Goal: Task Accomplishment & Management: Use online tool/utility

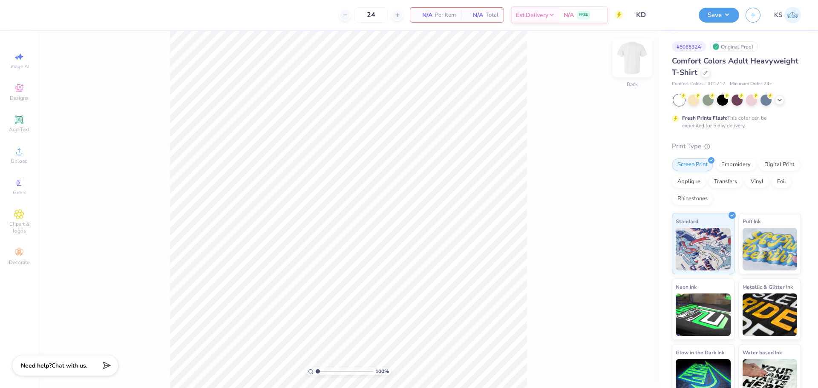
click at [634, 50] on img at bounding box center [632, 58] width 34 height 34
click at [22, 157] on div "Upload" at bounding box center [19, 155] width 30 height 25
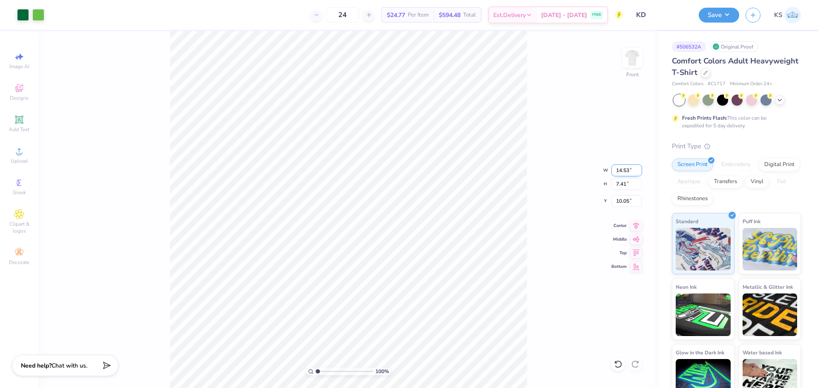
click at [628, 170] on input "14.53" at bounding box center [626, 170] width 31 height 12
type input "12.00"
type input "6.11"
click at [623, 202] on input "10.69" at bounding box center [626, 201] width 31 height 12
type input "3.00"
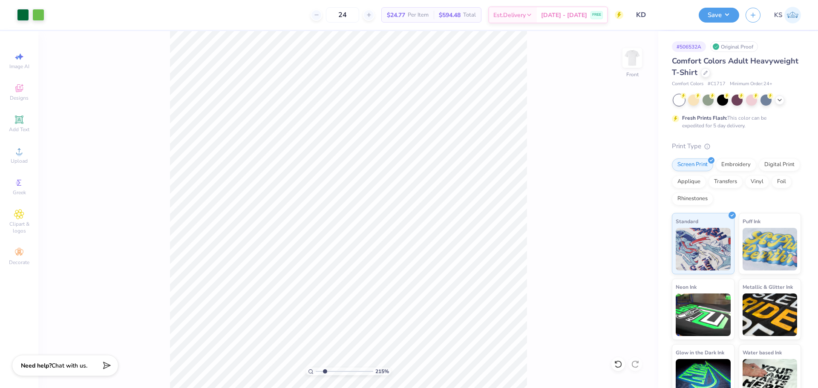
drag, startPoint x: 319, startPoint y: 373, endPoint x: 327, endPoint y: 368, distance: 9.2
type input "2.3"
click at [325, 372] on input "range" at bounding box center [345, 372] width 58 height 8
click at [20, 153] on circle at bounding box center [19, 154] width 5 height 5
drag, startPoint x: 23, startPoint y: 125, endPoint x: 29, endPoint y: 123, distance: 6.6
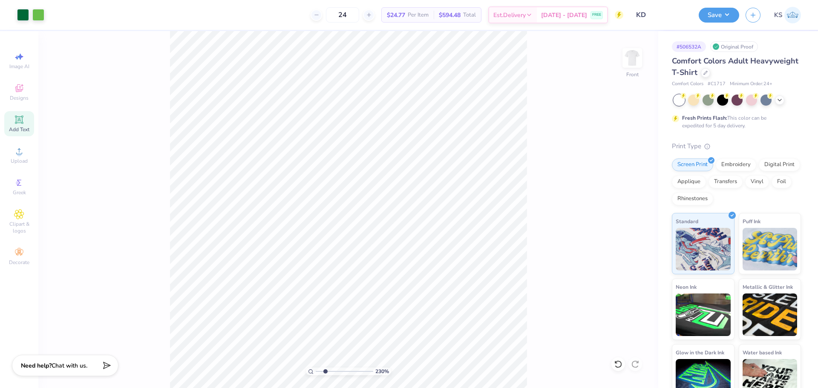
click at [23, 124] on div "Add Text" at bounding box center [19, 123] width 30 height 25
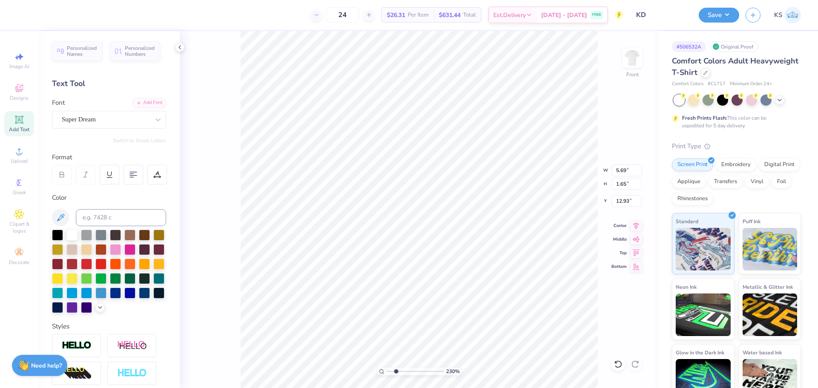
scroll to position [7, 3]
type textarea "TEXAS TECH"
type input "13.48"
type input "1.71"
type input "12.90"
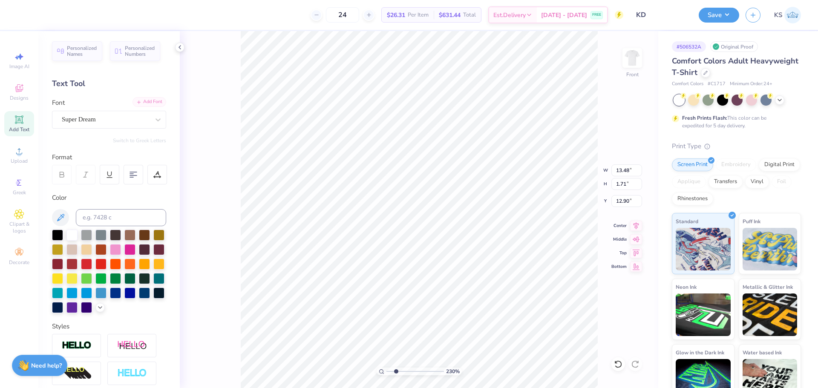
click at [144, 99] on div "Add Font" at bounding box center [149, 102] width 34 height 10
click at [101, 119] on div "Super Dream" at bounding box center [105, 119] width 89 height 13
type input "ANTON"
click at [143, 103] on div "Add Font" at bounding box center [149, 102] width 34 height 10
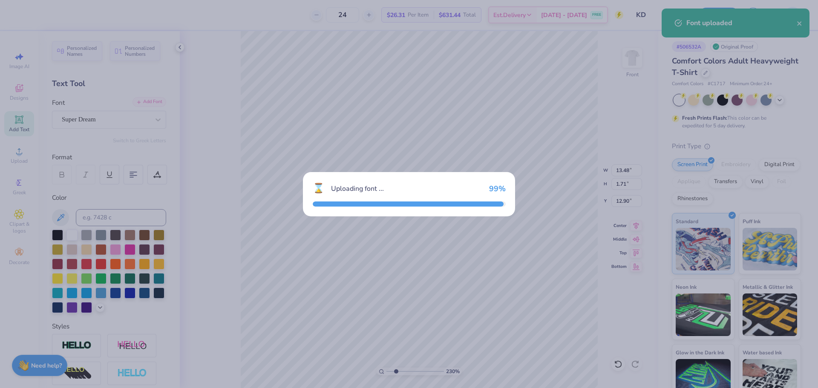
type input "9.88"
type input "2.06"
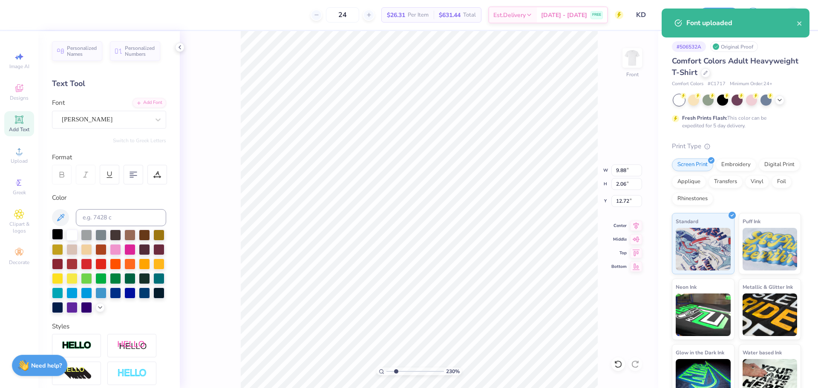
click at [62, 235] on div at bounding box center [57, 234] width 11 height 11
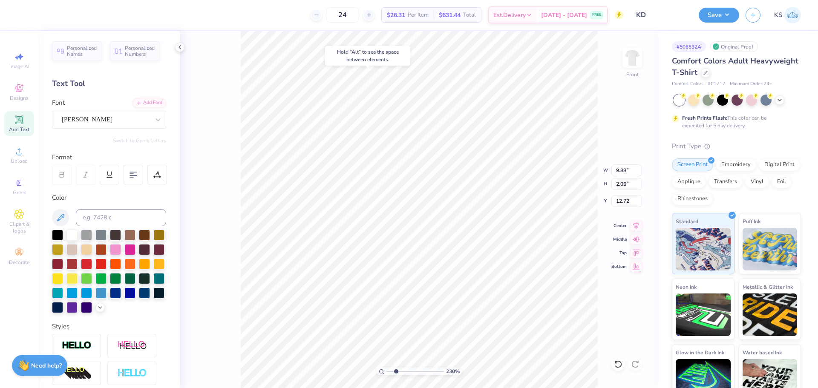
type input "4.04"
type input "3.12"
click at [400, 371] on input "range" at bounding box center [415, 372] width 58 height 8
click at [524, 239] on li "Group" at bounding box center [503, 241] width 67 height 17
click at [617, 362] on icon at bounding box center [617, 364] width 7 height 8
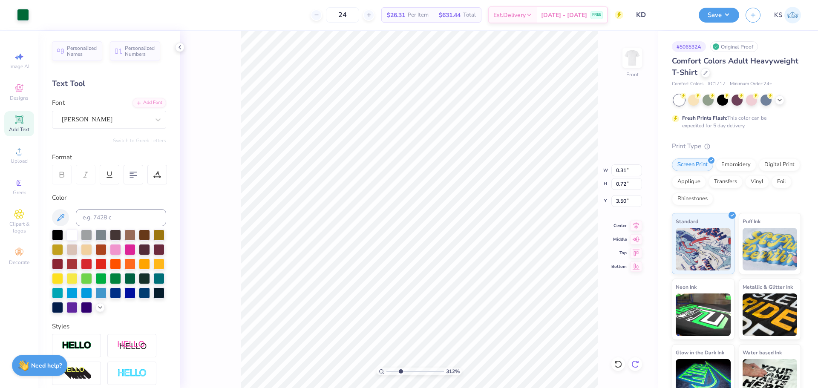
click at [634, 368] on div at bounding box center [635, 364] width 14 height 14
click at [620, 364] on icon at bounding box center [618, 364] width 9 height 9
type input "3.00"
click at [620, 364] on icon at bounding box center [618, 364] width 9 height 9
click at [483, 239] on li "Group" at bounding box center [488, 242] width 67 height 17
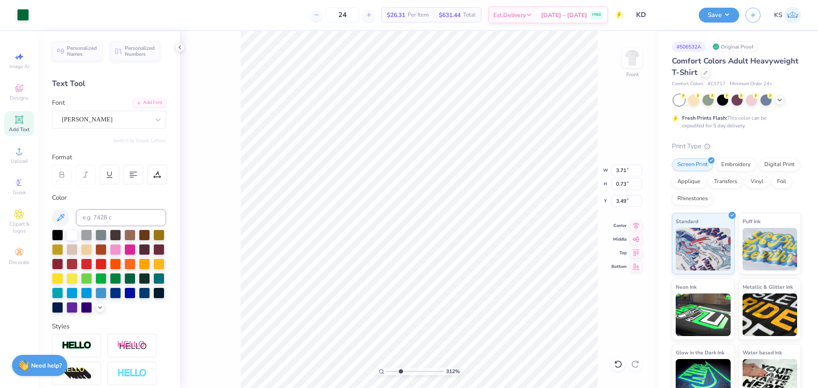
type input "3.71"
type input "0.73"
type input "3.49"
click at [621, 174] on input "3.71" at bounding box center [626, 170] width 31 height 12
type input "9.88"
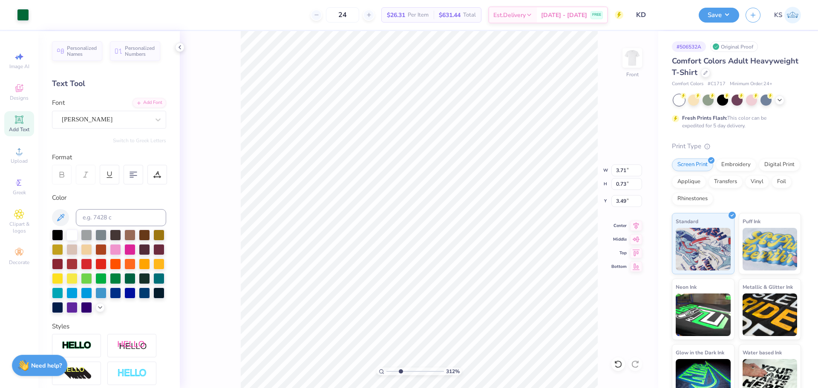
type input "2.06"
type input "4.04"
click at [625, 170] on input "9.88" at bounding box center [626, 170] width 31 height 12
paste input "3.71"
type input "3.71"
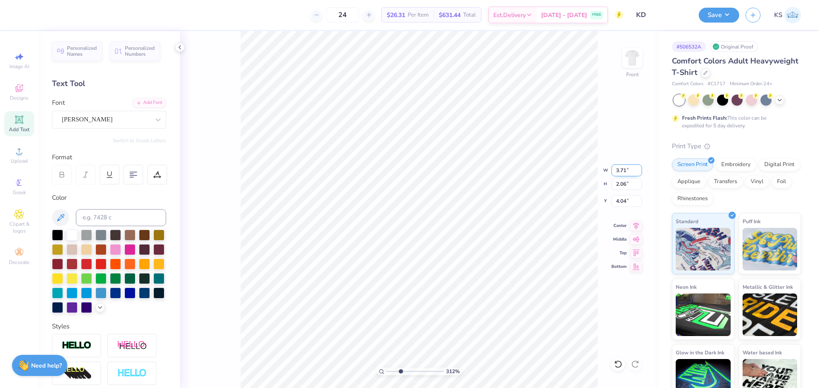
type input "0.77"
type input "3.47"
type input "0.73"
type input "3.49"
type input "3.79"
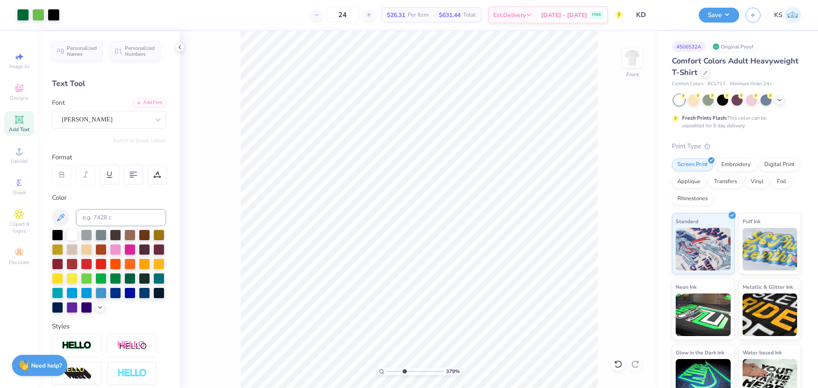
click at [404, 372] on input "range" at bounding box center [415, 372] width 58 height 8
type input "7.00"
type textarea "GREEK CIRCLE"
type input "4.33"
type input "6.75"
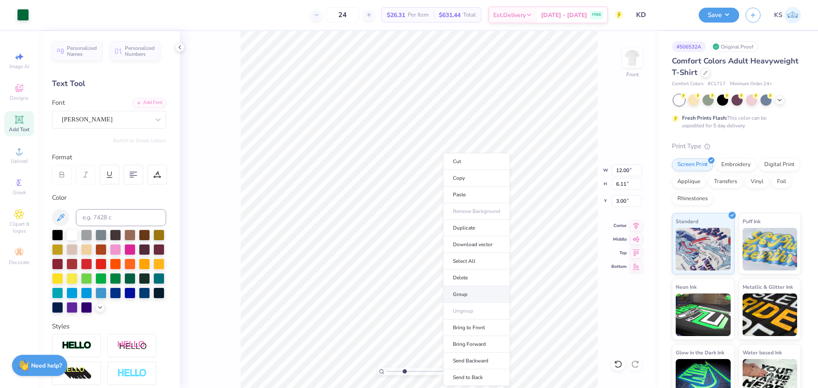
click at [474, 295] on li "Group" at bounding box center [476, 294] width 67 height 17
type input "3.69"
type input "0.62"
type input "8.02"
click at [627, 173] on input "3.69" at bounding box center [626, 170] width 31 height 12
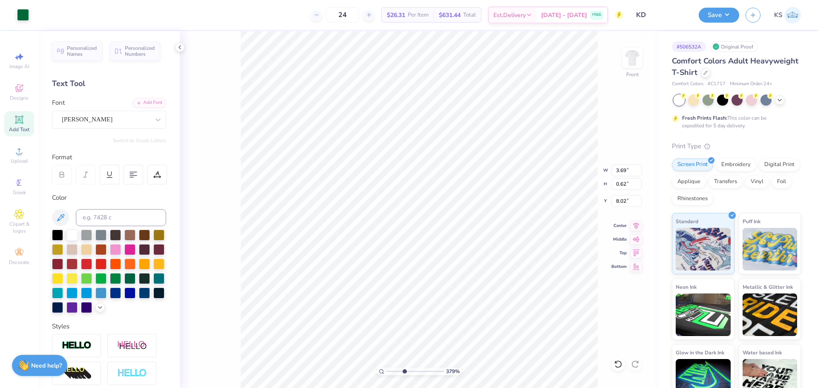
type input "4.33"
type input "0.77"
type input "6.75"
click at [623, 168] on input "4.33" at bounding box center [626, 170] width 31 height 12
paste input "3.69"
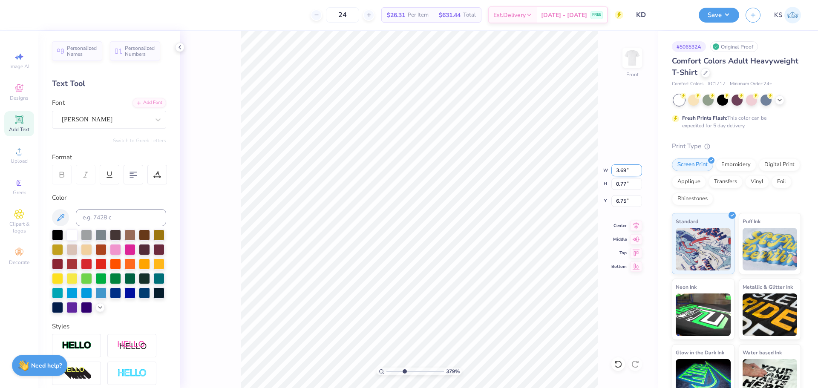
type input "3.69"
type input "0.66"
type input "7.99"
type input "0.62"
type input "8.02"
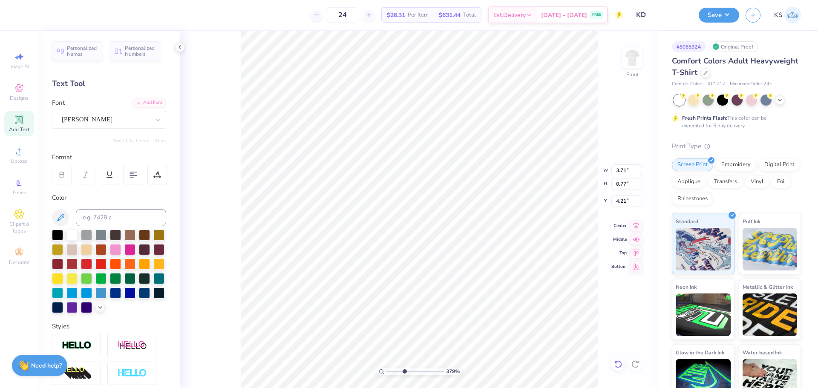
click at [616, 366] on icon at bounding box center [617, 364] width 7 height 8
type input "4.42"
paste textarea "™"
type textarea "™"
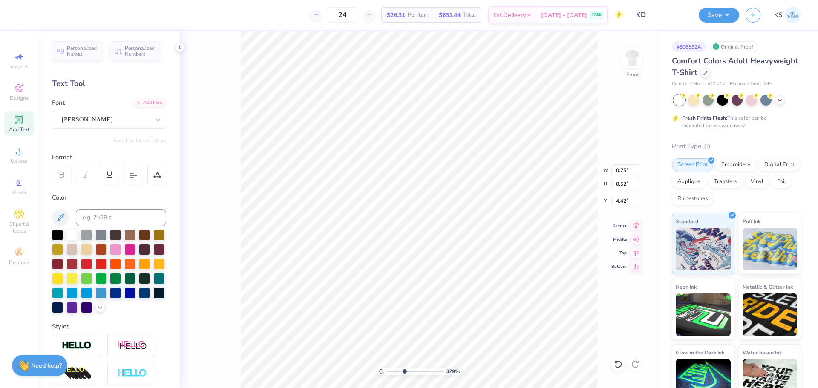
type input "0.75"
type input "0.52"
type input "3.47"
drag, startPoint x: 414, startPoint y: 373, endPoint x: 423, endPoint y: 368, distance: 10.1
type input "7.07"
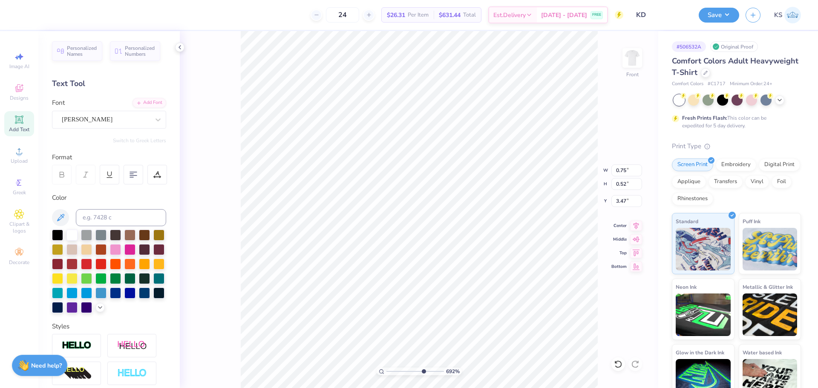
click at [423, 368] on input "range" at bounding box center [415, 372] width 58 height 8
type input "4.41"
type input "0.35"
type input "0.25"
type input "3.49"
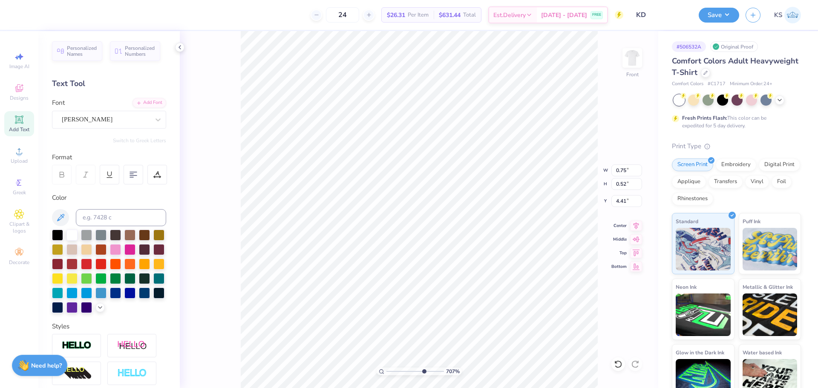
type input "3.47"
type input "0.35"
type input "0.25"
type input "0.33"
type input "0.23"
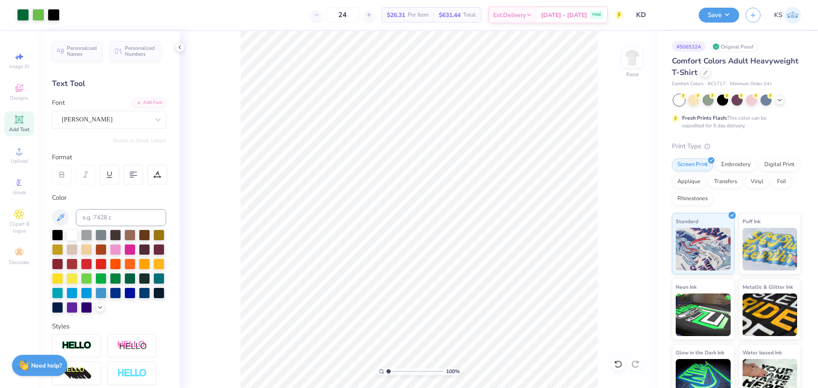
drag, startPoint x: 423, startPoint y: 373, endPoint x: 369, endPoint y: 366, distance: 54.5
click at [386, 368] on input "range" at bounding box center [415, 372] width 58 height 8
click at [635, 230] on div "100 % Front W 12.00 12.00 " H 6.11 6.11 " Y 3.00 3.00 " Center Middle Top Bottom" at bounding box center [419, 209] width 478 height 357
click at [634, 222] on icon at bounding box center [636, 224] width 12 height 10
drag, startPoint x: 398, startPoint y: 371, endPoint x: 394, endPoint y: 371, distance: 4.7
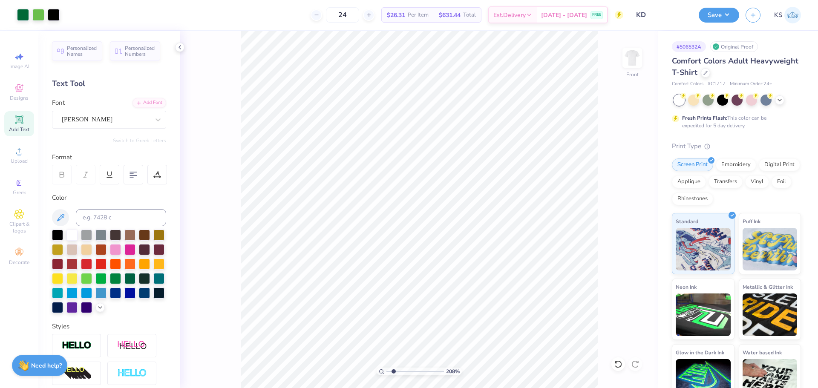
type input "1.93"
click at [394, 371] on input "range" at bounding box center [415, 372] width 58 height 8
click at [58, 17] on div at bounding box center [54, 14] width 12 height 12
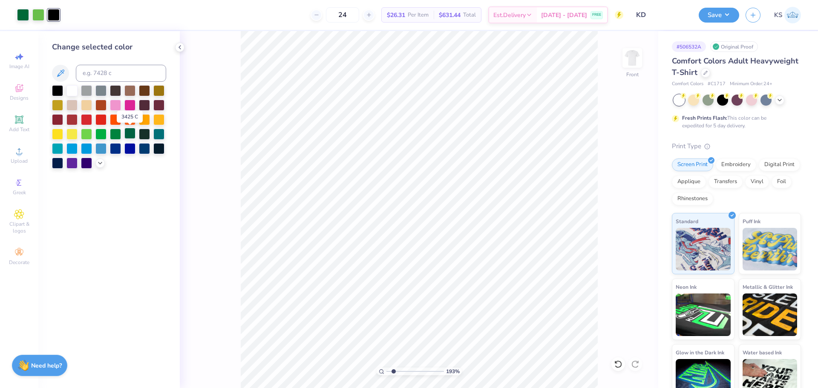
click at [127, 132] on div at bounding box center [129, 133] width 11 height 11
click at [111, 72] on input at bounding box center [121, 73] width 90 height 17
type input "349"
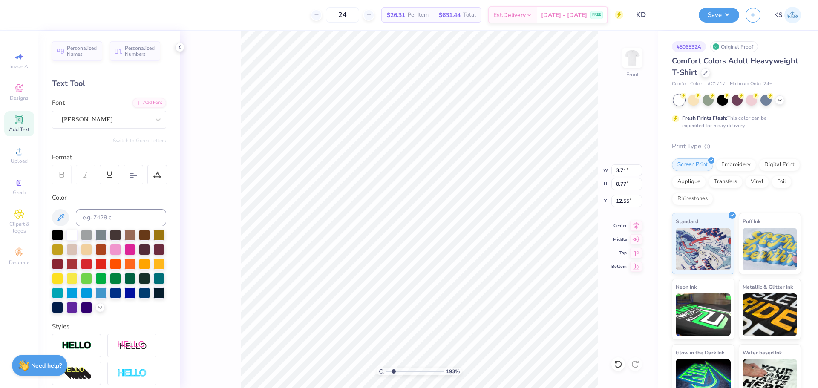
type input "12.55"
type textarea "KAY DEE"
type input "2.74"
type input "0.76"
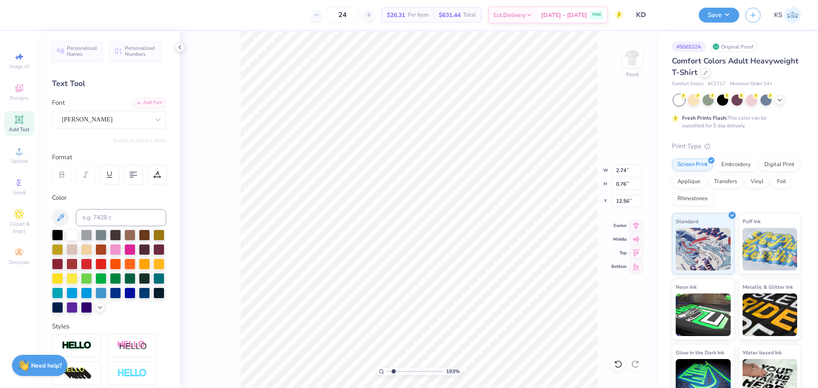
type input "11.43"
click at [477, 245] on li "Group" at bounding box center [479, 248] width 67 height 17
type input "9.61"
type input "2.58"
type input "4.80"
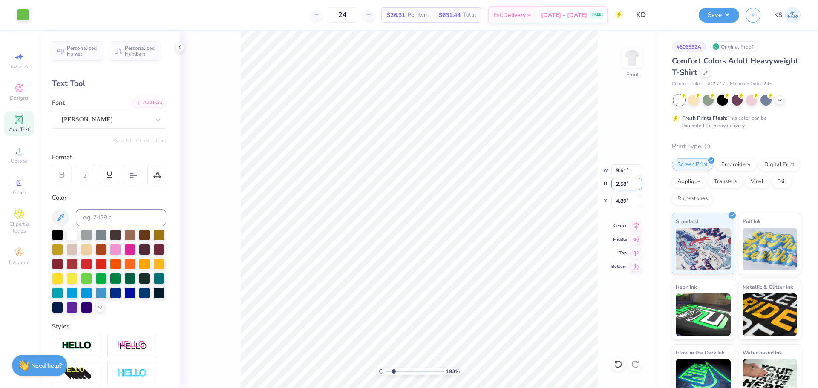
click at [624, 185] on input "2.58" at bounding box center [626, 184] width 31 height 12
type input "2.74"
type input "0.76"
type input "11.43"
click at [621, 185] on input "0.76" at bounding box center [626, 184] width 31 height 12
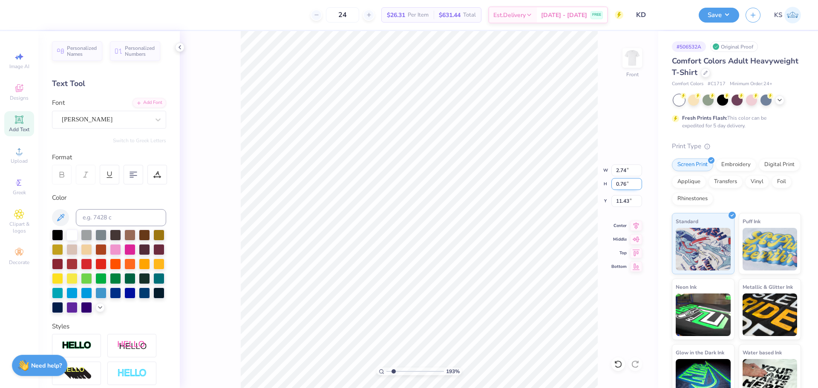
paste input "2.58"
type input "2.58"
type input "9.33"
click at [396, 330] on li "Bring to Front" at bounding box center [384, 327] width 67 height 17
type input "4.80"
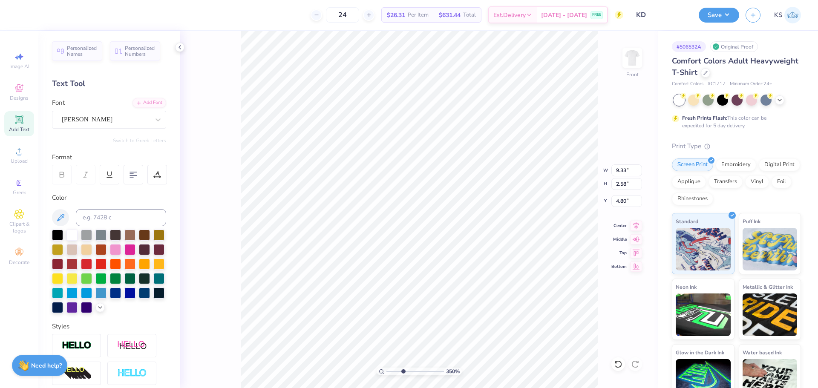
click at [403, 370] on input "range" at bounding box center [415, 372] width 58 height 8
drag, startPoint x: 403, startPoint y: 369, endPoint x: 397, endPoint y: 368, distance: 6.1
type input "2.45"
click at [397, 369] on input "range" at bounding box center [415, 372] width 58 height 8
drag, startPoint x: 636, startPoint y: 223, endPoint x: 169, endPoint y: 176, distance: 469.3
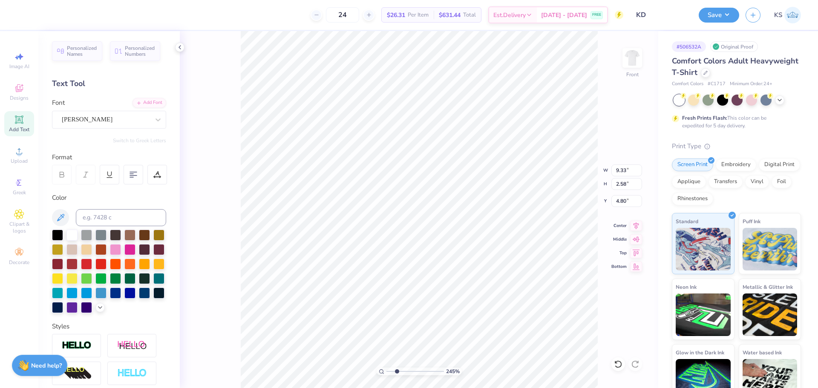
click at [635, 223] on icon at bounding box center [636, 226] width 12 height 10
click at [157, 171] on icon at bounding box center [157, 175] width 8 height 8
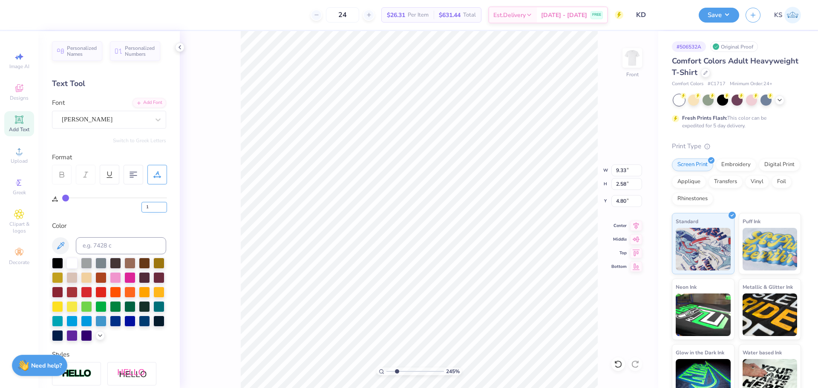
click at [163, 206] on input "1" at bounding box center [154, 207] width 26 height 11
type input "2"
click at [163, 206] on input "2" at bounding box center [154, 207] width 26 height 11
type input "2"
click at [168, 209] on div "Personalized Names Personalized Numbers Text Tool Add Font Font Anton Switch to…" at bounding box center [108, 209] width 141 height 357
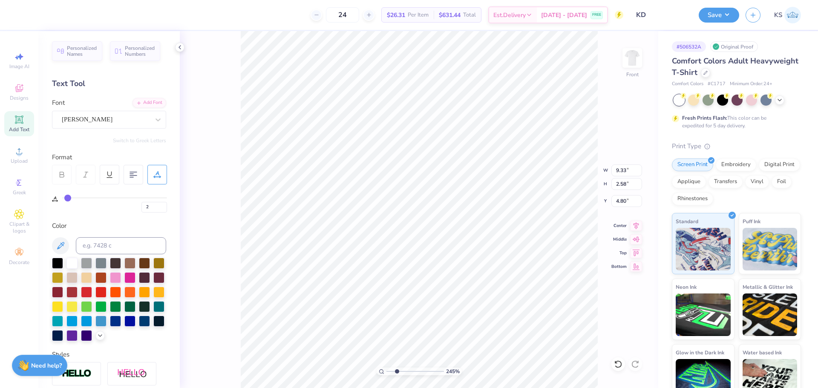
type input "9.75"
click at [165, 207] on input "3" at bounding box center [154, 207] width 26 height 11
click at [165, 211] on input "3" at bounding box center [154, 207] width 26 height 11
click at [164, 211] on input "3" at bounding box center [154, 207] width 26 height 11
click at [164, 210] on input "2" at bounding box center [154, 207] width 26 height 11
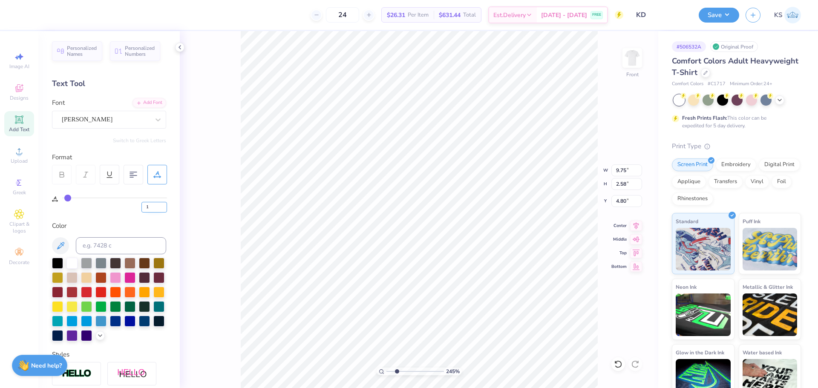
type input "1"
click at [164, 210] on input "1" at bounding box center [154, 207] width 26 height 11
type input "1"
click at [164, 222] on div "Personalized Names Personalized Numbers Text Tool Add Font Font Anton Switch to…" at bounding box center [108, 209] width 141 height 357
type input "9.54"
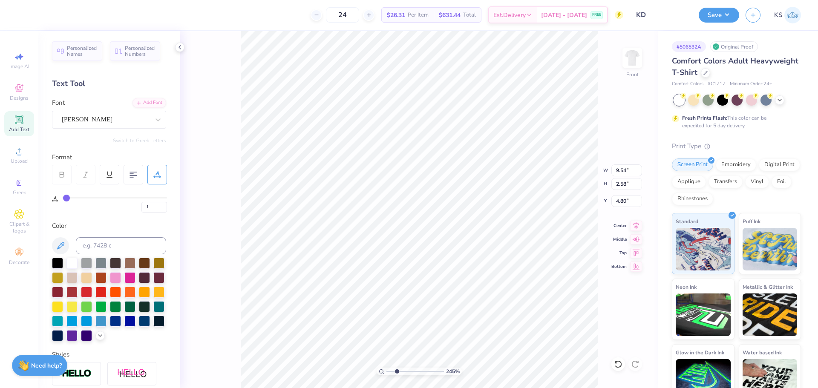
scroll to position [7, 1]
click at [633, 222] on icon at bounding box center [636, 224] width 12 height 10
drag, startPoint x: 403, startPoint y: 370, endPoint x: 398, endPoint y: 369, distance: 5.2
type input "2.68"
click at [398, 369] on input "range" at bounding box center [415, 372] width 58 height 8
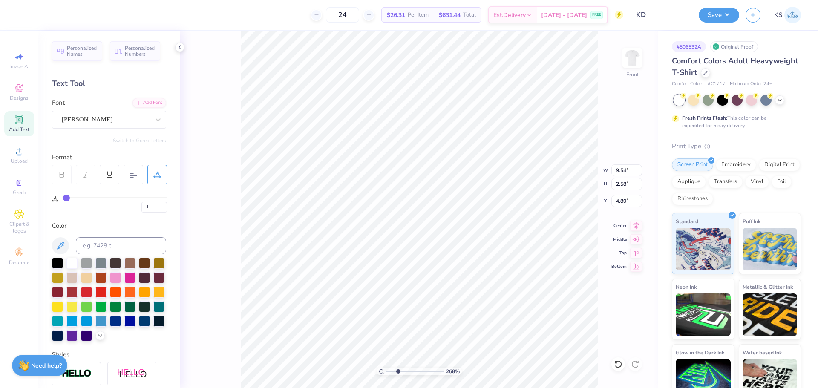
type input "8.65"
type textarea "KAY"
type input "4.07"
type input "4.80"
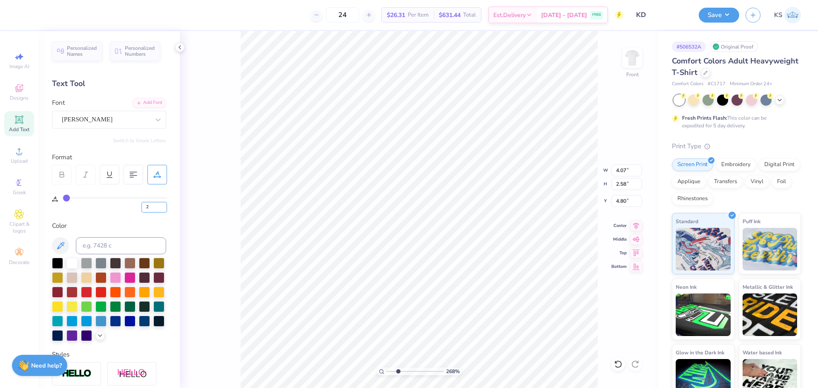
type input "2"
click at [163, 206] on input "2" at bounding box center [154, 207] width 26 height 11
type input "2"
click at [171, 224] on div "Personalized Names Personalized Numbers Text Tool Add Font Font Anton Switch to…" at bounding box center [108, 209] width 141 height 357
type input "4.13"
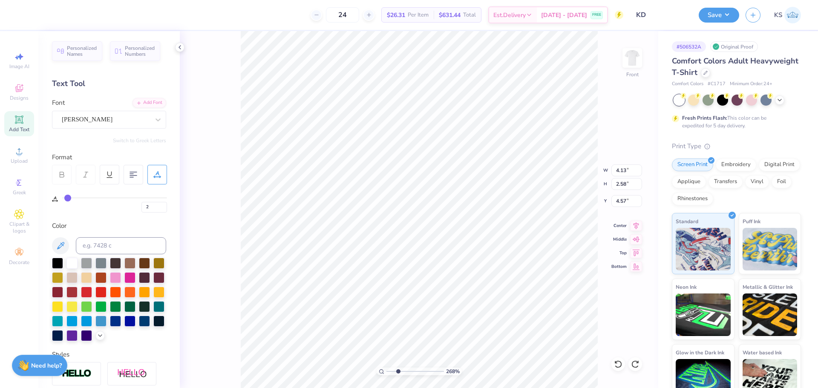
type input "4.80"
type textarea "DEE"
type input "3.90"
click at [55, 14] on div at bounding box center [54, 14] width 12 height 12
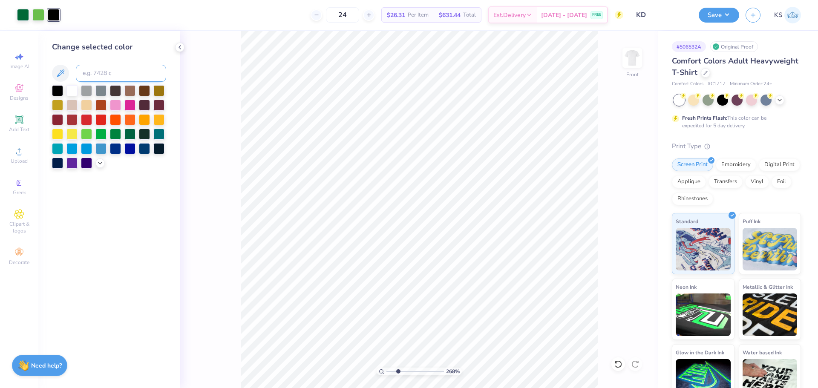
click at [132, 70] on input at bounding box center [121, 73] width 90 height 17
type input "360"
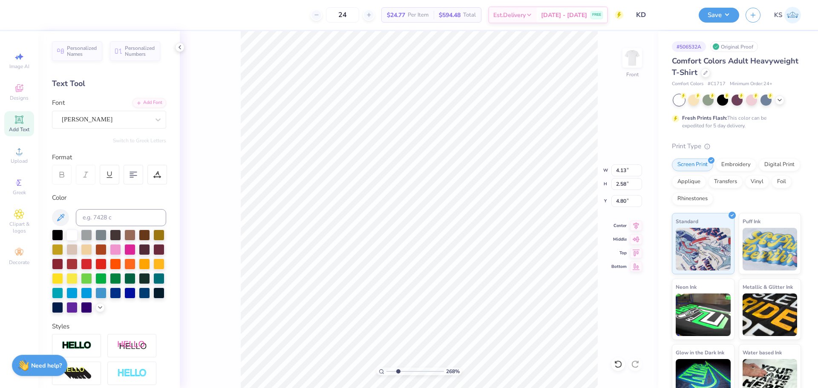
type input "9.57"
click at [389, 369] on input "range" at bounding box center [415, 372] width 58 height 8
type input "1.19"
click at [630, 52] on img at bounding box center [632, 58] width 34 height 34
click at [630, 52] on img at bounding box center [632, 57] width 17 height 17
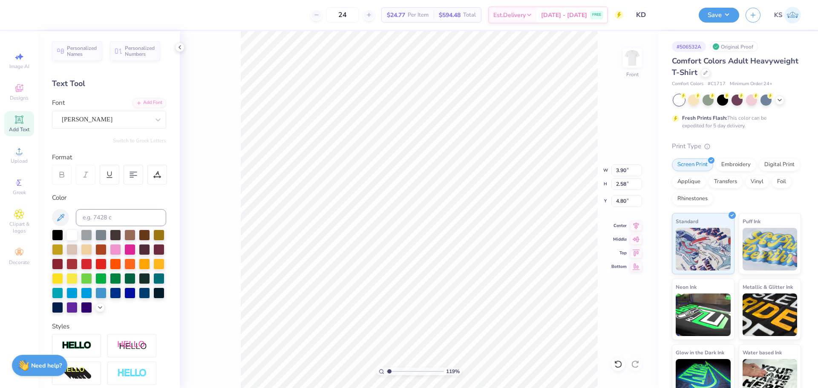
type input "6.69"
type input "3.84"
click at [639, 54] on img at bounding box center [632, 58] width 34 height 34
type textarea "KD"
type input "3.63"
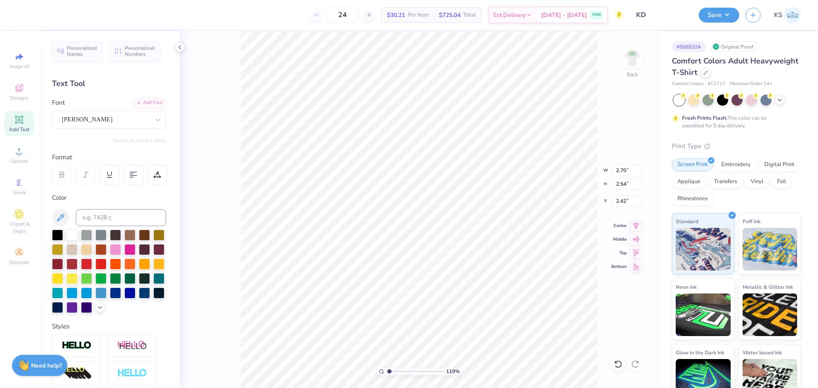
type input "0.65"
type input "5.56"
type textarea "ZETA ALPHA"
type input "3.13"
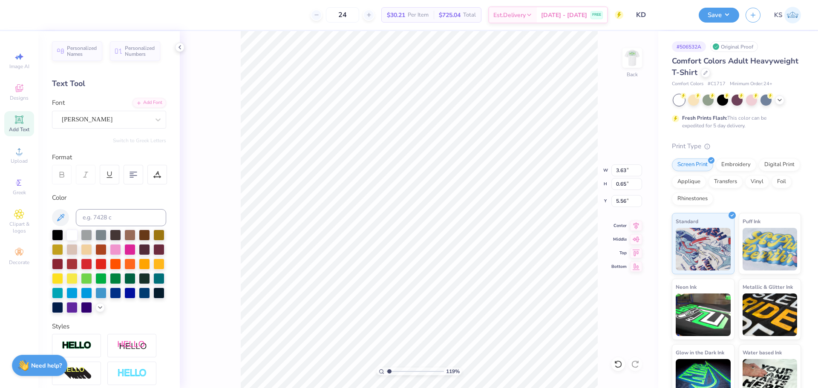
type input "0.64"
type input "5.20"
drag, startPoint x: 394, startPoint y: 371, endPoint x: 399, endPoint y: 368, distance: 5.6
click at [399, 370] on input "range" at bounding box center [415, 372] width 58 height 8
type input "2.83"
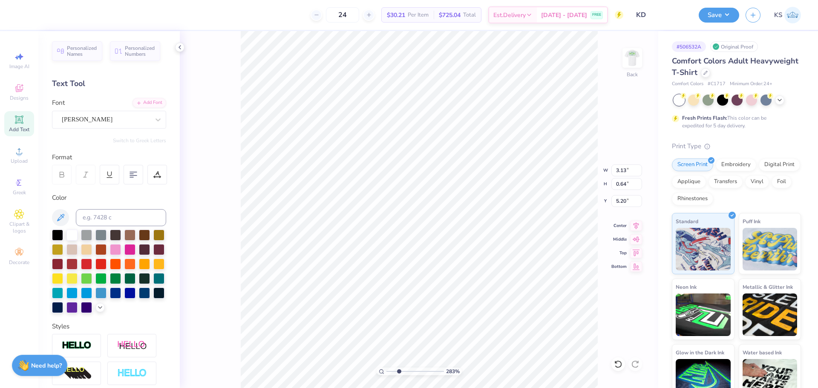
type input "2.70"
type input "2.54"
type input "2.41"
click at [622, 171] on input "2.70" at bounding box center [626, 170] width 31 height 12
type input "2.50"
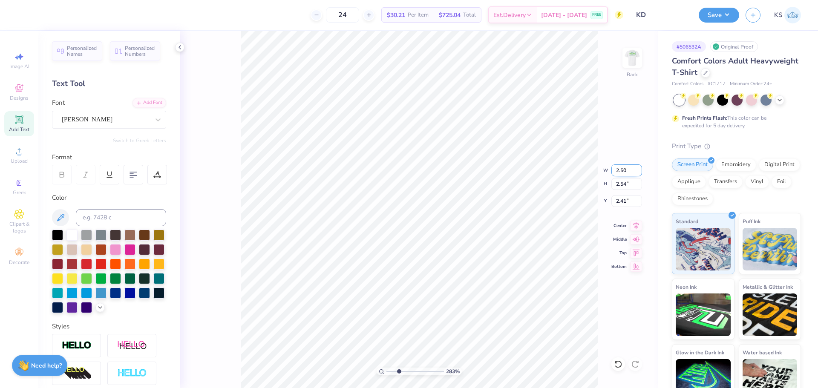
type input "2.35"
type input "2.50"
click at [626, 173] on input "3.13" at bounding box center [626, 170] width 31 height 12
type input "3.00"
type input "0.61"
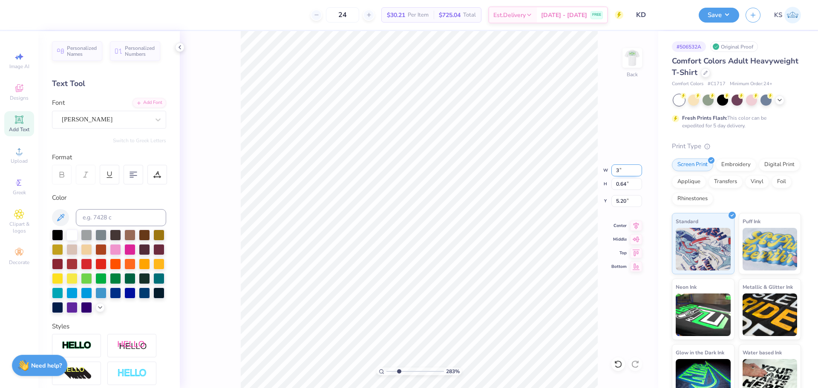
type input "5.21"
click at [624, 170] on input "3.13" at bounding box center [626, 170] width 31 height 12
type input "3.51"
type input "0.71"
type input "5.16"
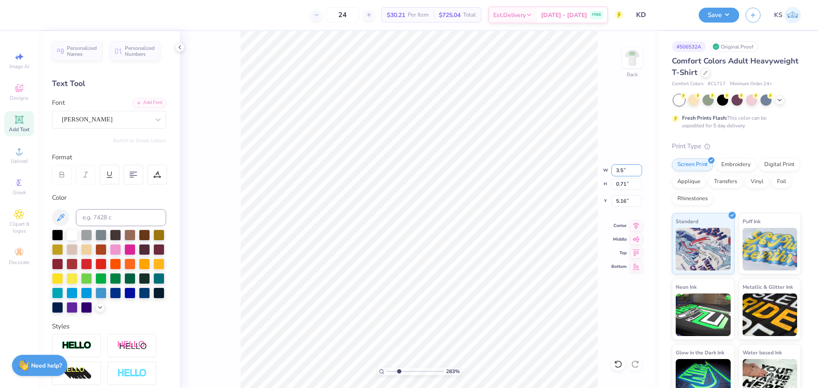
type input "3.5"
type input "5.04"
type input "3.00"
type input "2.45"
click at [397, 369] on input "range" at bounding box center [415, 372] width 58 height 8
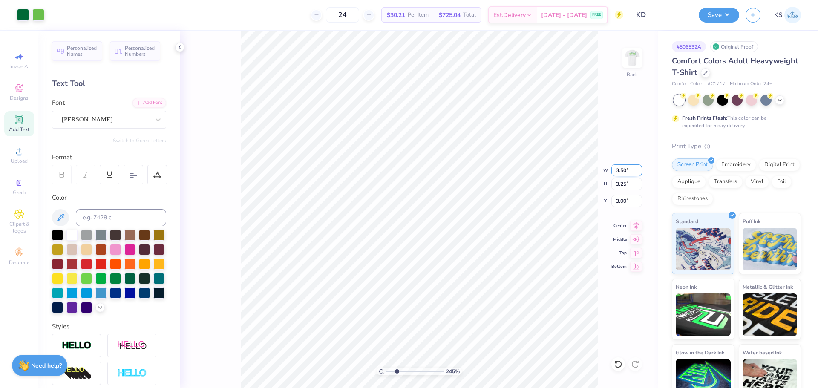
click at [623, 173] on input "3.50" at bounding box center [626, 170] width 31 height 12
type input "3.00"
type input "2.79"
type input "3.23"
drag, startPoint x: 394, startPoint y: 371, endPoint x: 386, endPoint y: 371, distance: 8.1
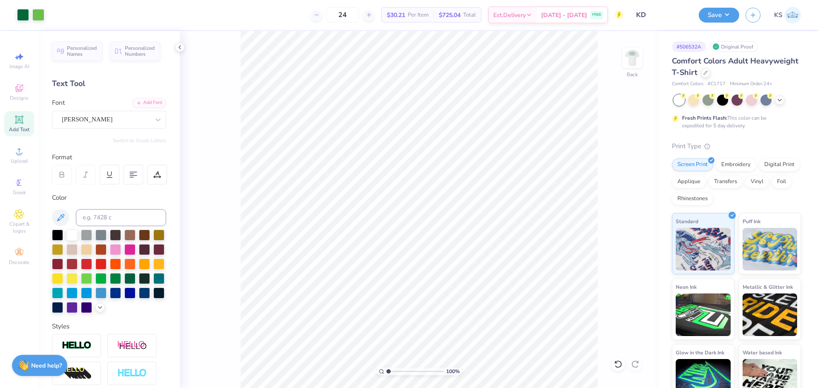
type input "1"
click at [386, 371] on input "range" at bounding box center [415, 372] width 58 height 8
click at [616, 362] on icon at bounding box center [617, 364] width 7 height 8
type input "3.50"
type input "3.25"
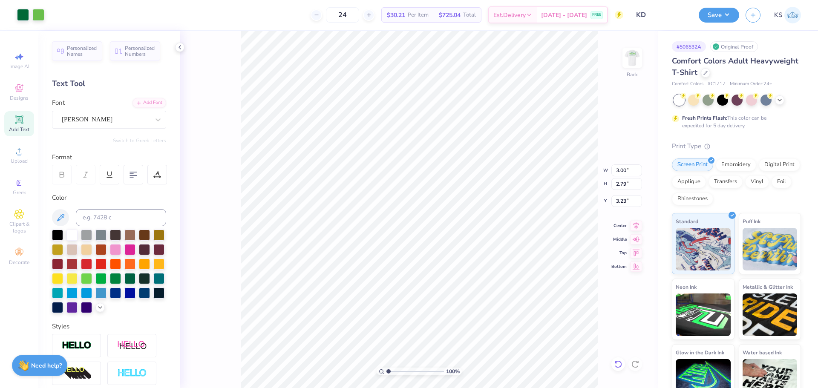
type input "3.00"
click at [636, 58] on img at bounding box center [632, 58] width 34 height 34
click at [393, 374] on input "range" at bounding box center [415, 372] width 58 height 8
drag, startPoint x: 403, startPoint y: 368, endPoint x: 417, endPoint y: 369, distance: 14.9
type input "6.1"
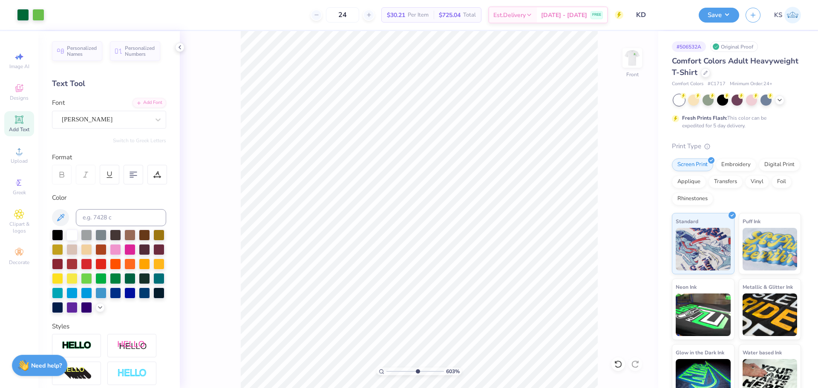
click at [417, 369] on input "range" at bounding box center [415, 372] width 58 height 8
type input "0.25"
type input "0.18"
drag, startPoint x: 408, startPoint y: 373, endPoint x: 391, endPoint y: 369, distance: 16.7
type input "1.56"
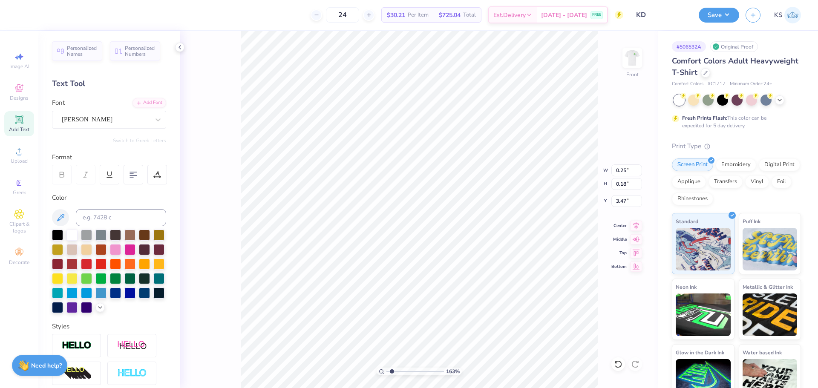
click at [391, 369] on input "range" at bounding box center [415, 372] width 58 height 8
type input "4.07"
type input "0.77"
click at [634, 219] on icon at bounding box center [636, 224] width 12 height 10
click at [617, 367] on icon at bounding box center [617, 364] width 7 height 8
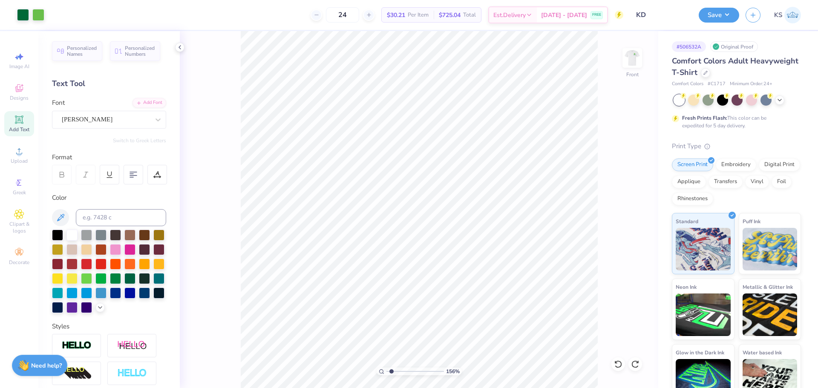
click at [489, 136] on div "156 % Front" at bounding box center [419, 209] width 478 height 357
type input "11.17"
type input "3.90"
type input "13.63"
type input "3.69"
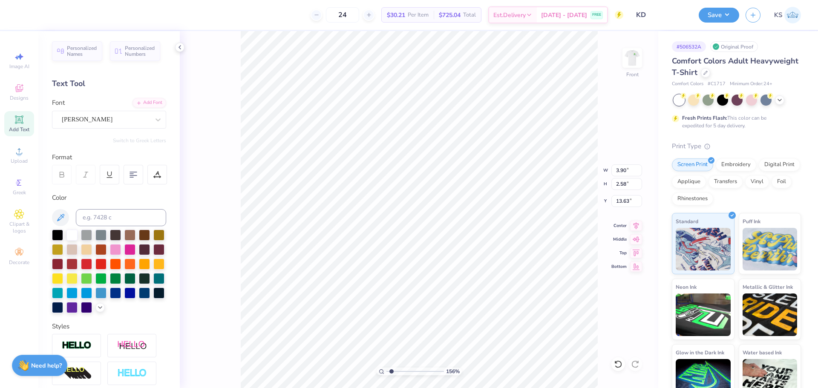
type input "0.66"
type input "12.97"
type input "3.71"
type input "0.77"
type input "11.17"
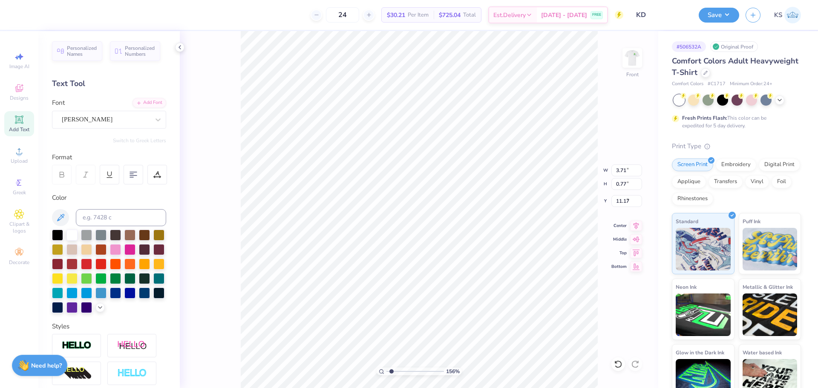
type input "0.25"
type input "0.18"
type input "10.47"
click at [612, 362] on div at bounding box center [618, 364] width 14 height 14
click at [613, 363] on div at bounding box center [618, 364] width 14 height 14
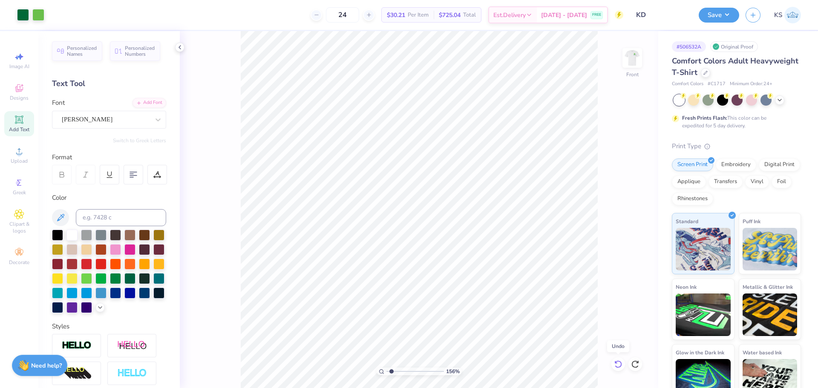
click at [613, 363] on div at bounding box center [618, 364] width 14 height 14
drag, startPoint x: 371, startPoint y: 366, endPoint x: 314, endPoint y: 348, distance: 59.3
type input "1"
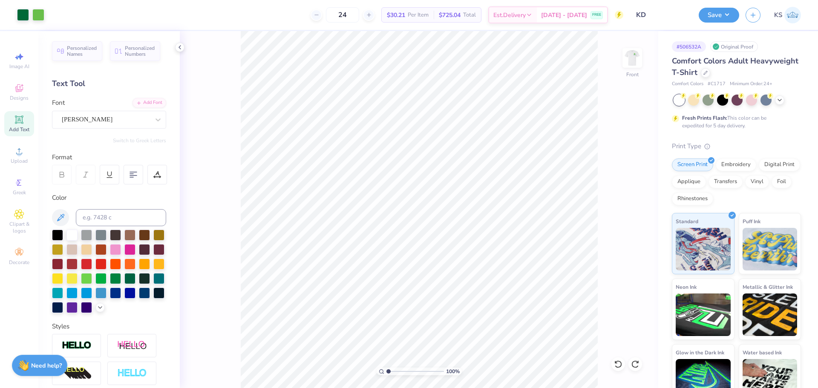
click at [386, 368] on input "range" at bounding box center [415, 372] width 58 height 8
click at [546, 25] on div "Art colors 24 $30.21 Per Item $725.04 Total Est. Delivery Aug 23 - 26 FREE Desi…" at bounding box center [409, 194] width 818 height 388
click at [707, 12] on button "Save" at bounding box center [719, 13] width 40 height 15
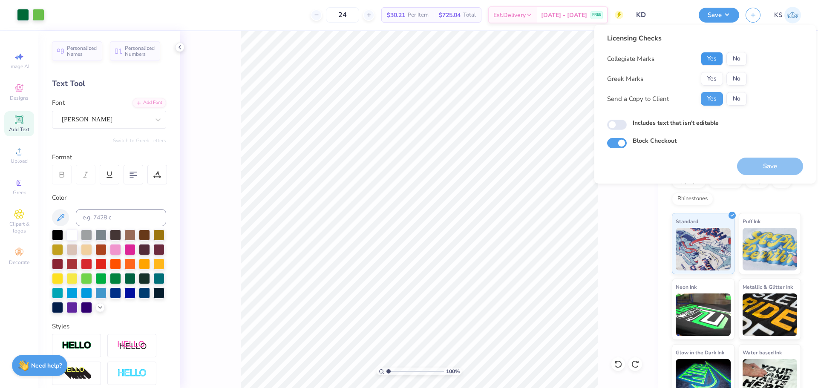
click at [714, 60] on button "Yes" at bounding box center [712, 59] width 22 height 14
click at [712, 83] on button "Yes" at bounding box center [712, 79] width 22 height 14
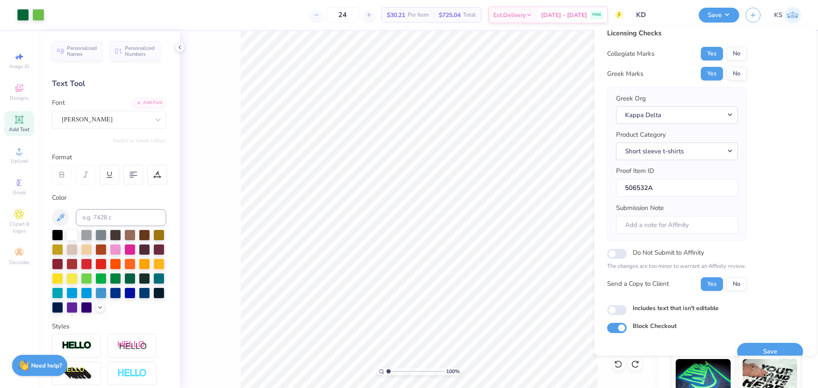
scroll to position [19, 0]
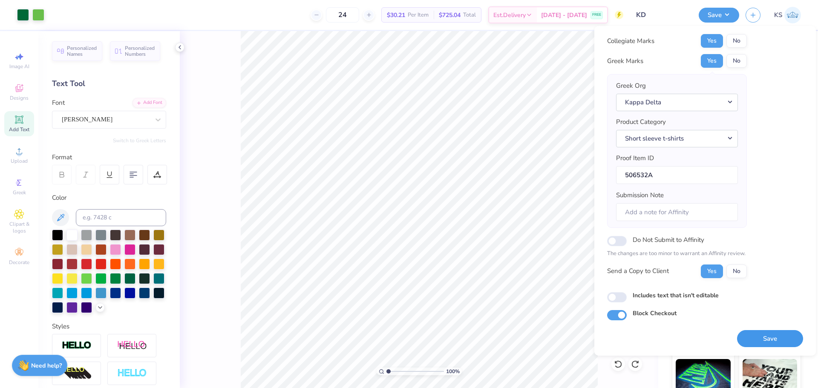
click at [756, 339] on button "Save" at bounding box center [770, 338] width 66 height 17
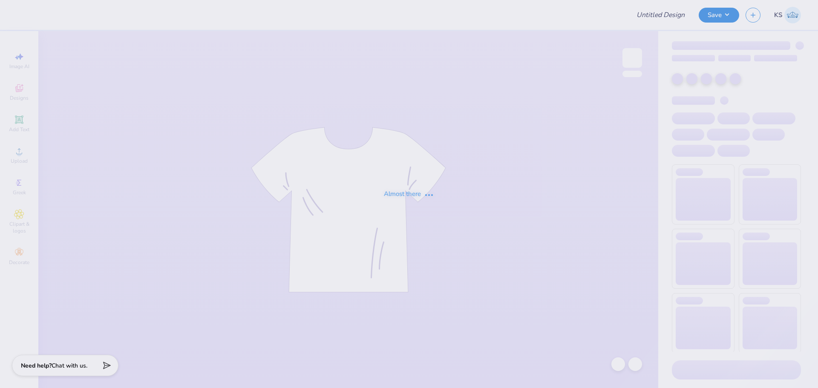
type input "KD"
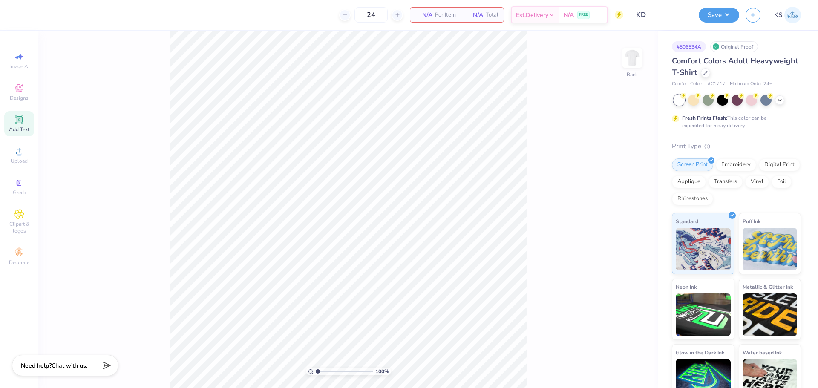
click at [22, 125] on div "Add Text" at bounding box center [19, 123] width 30 height 25
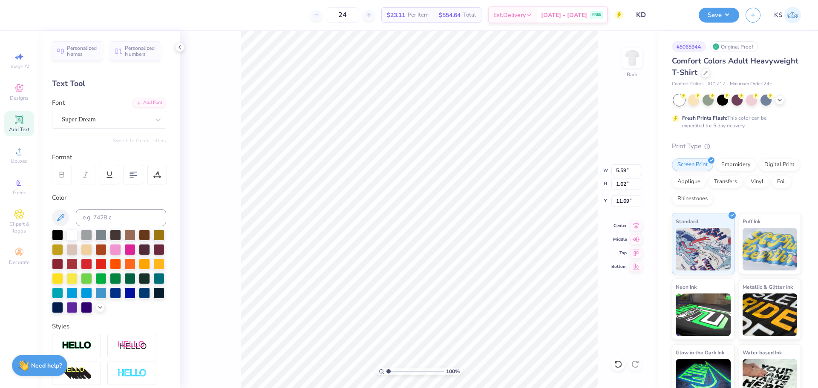
scroll to position [7, 1]
type textarea "j"
type textarea "kappa delta"
type input "12.28"
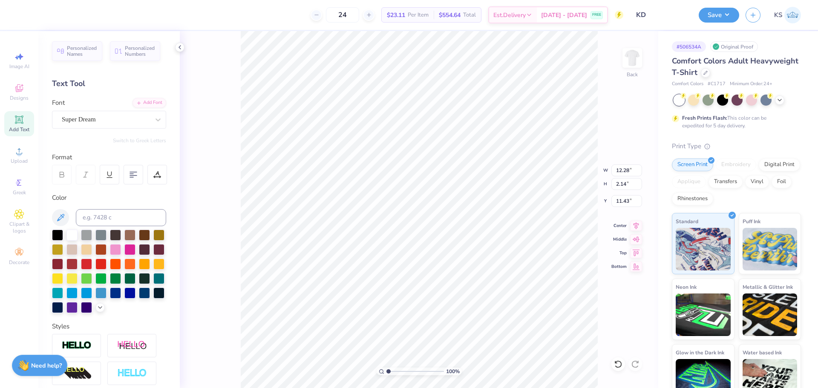
type input "2.14"
type input "11.43"
click at [155, 105] on div "Add Font" at bounding box center [149, 102] width 34 height 10
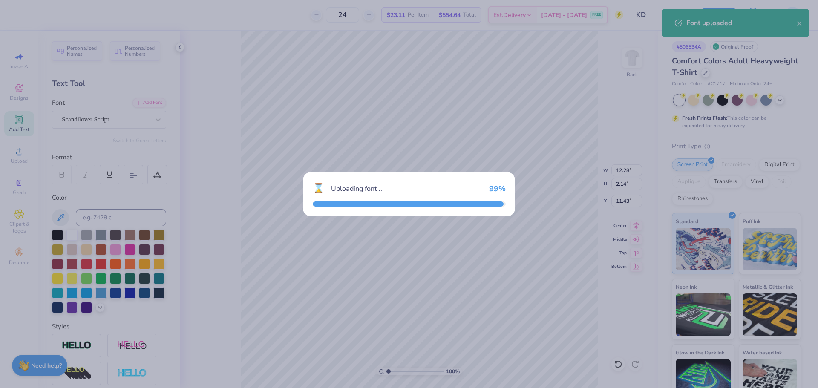
type input "14.17"
type input "1.55"
type input "11.72"
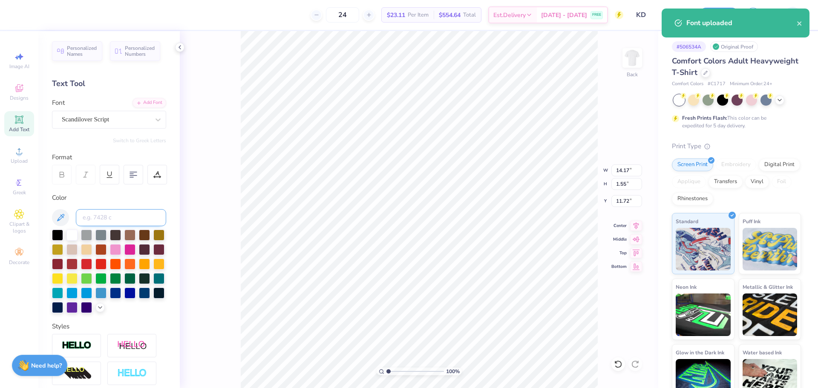
click at [107, 222] on input at bounding box center [121, 217] width 90 height 17
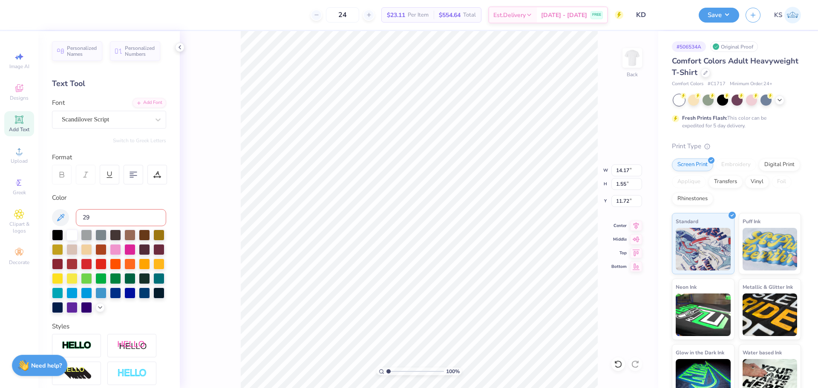
type input "298"
click at [629, 173] on input "14.17" at bounding box center [626, 170] width 31 height 12
type input "8.00"
type input "0.88"
click at [618, 204] on input "12.06" at bounding box center [626, 201] width 31 height 12
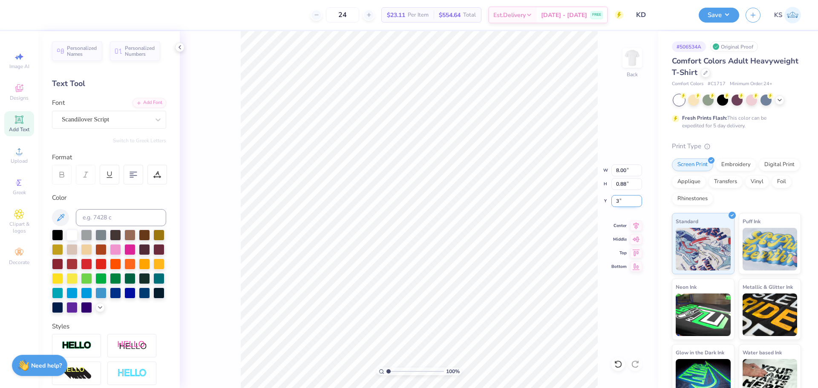
type input "3.00"
click at [633, 66] on img at bounding box center [632, 58] width 34 height 34
click at [17, 155] on circle at bounding box center [19, 154] width 5 height 5
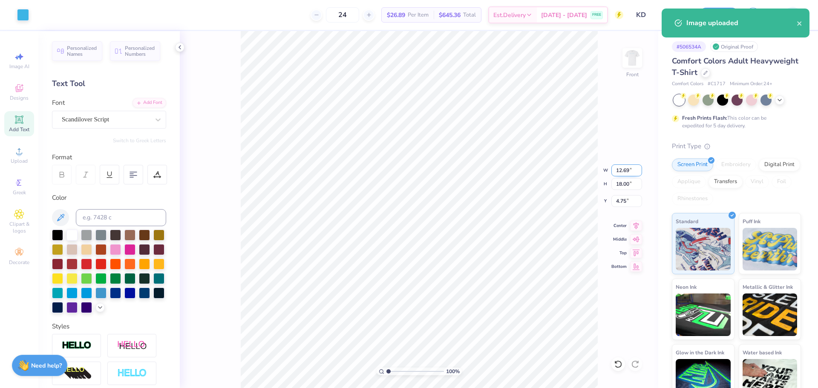
click at [626, 167] on input "12.69" at bounding box center [626, 170] width 31 height 12
type input "12.00"
type input "17.02"
click at [626, 205] on input "5.24" at bounding box center [626, 201] width 31 height 12
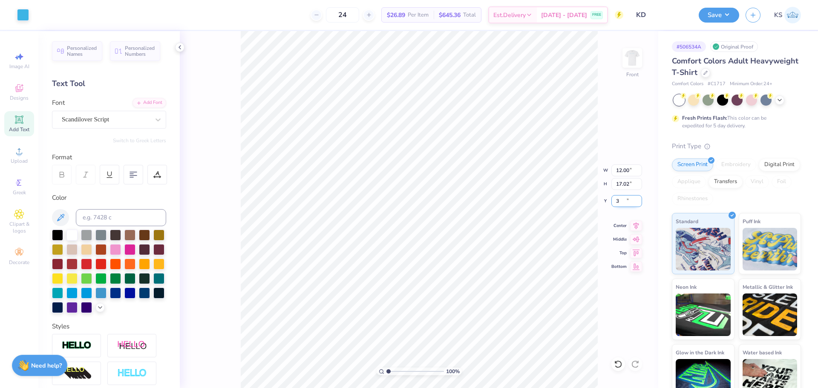
type input "3.00"
click at [478, 237] on li "Group" at bounding box center [480, 241] width 67 height 17
type input "1.63"
click at [392, 372] on input "range" at bounding box center [415, 372] width 58 height 8
click at [616, 358] on div at bounding box center [618, 364] width 14 height 14
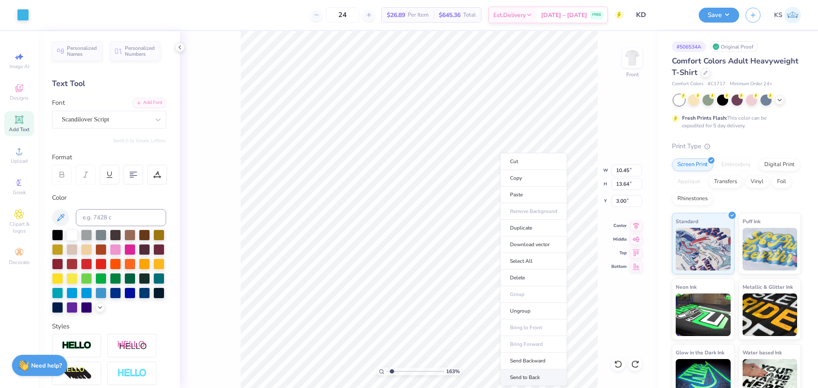
click at [531, 374] on li "Send to Back" at bounding box center [533, 377] width 67 height 17
drag, startPoint x: 24, startPoint y: 16, endPoint x: 74, endPoint y: 14, distance: 50.3
click at [23, 17] on div at bounding box center [23, 15] width 12 height 12
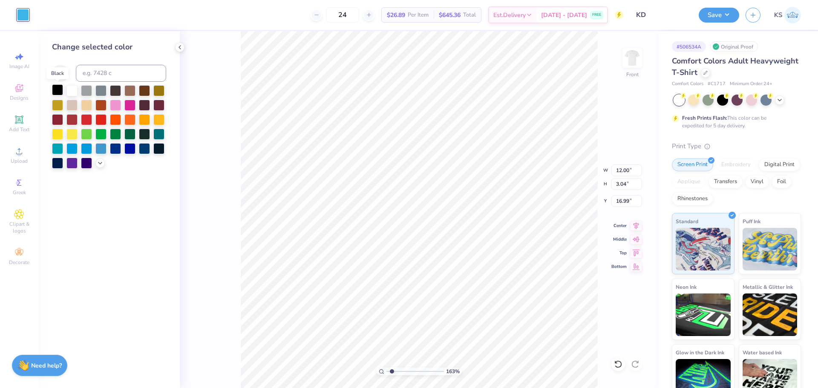
click at [56, 90] on div at bounding box center [57, 89] width 11 height 11
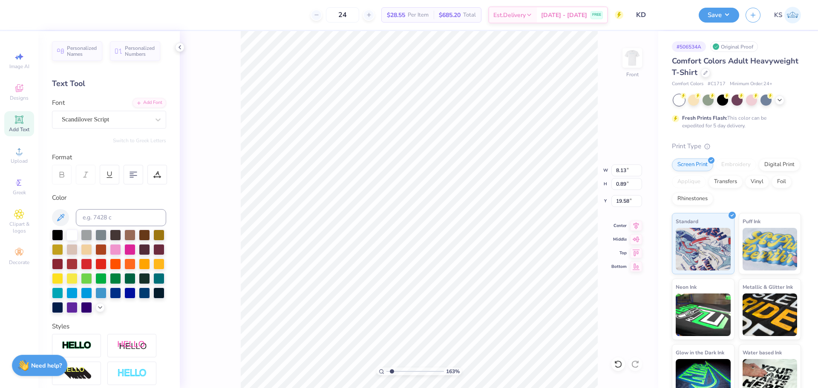
type input "21.98"
type textarea "zeta alpha"
type input "7.29"
type input "1.02"
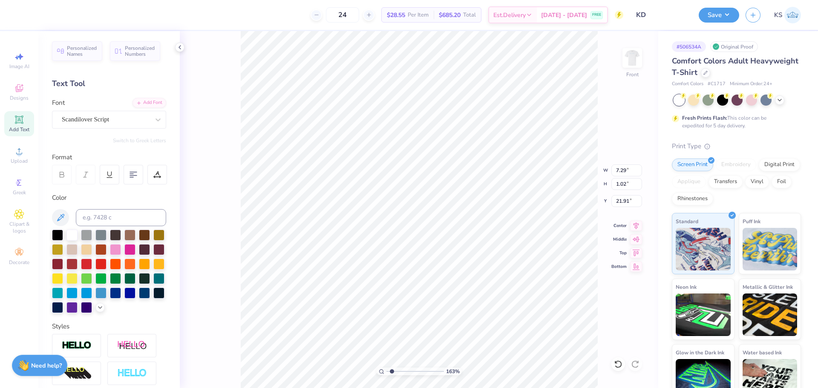
type input "20.96"
type input "12.00"
type input "1.68"
type input "16.99"
click at [627, 201] on input "16.99" at bounding box center [626, 201] width 31 height 12
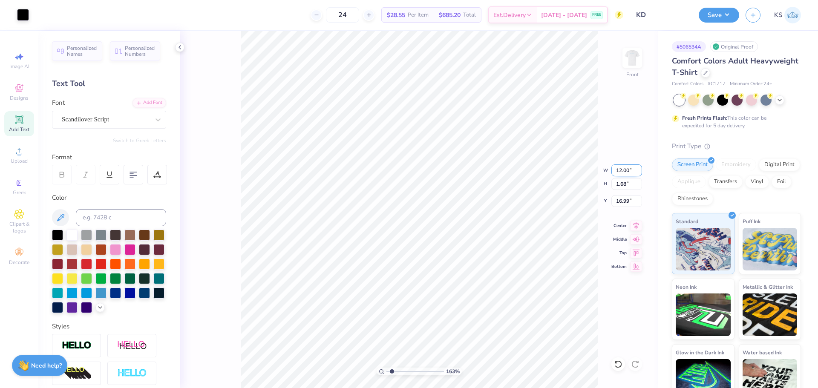
click at [628, 174] on input "12.00" at bounding box center [626, 170] width 31 height 12
type input "7.29"
type input "1.02"
type input "20.96"
click at [623, 168] on input "7.29" at bounding box center [626, 170] width 31 height 12
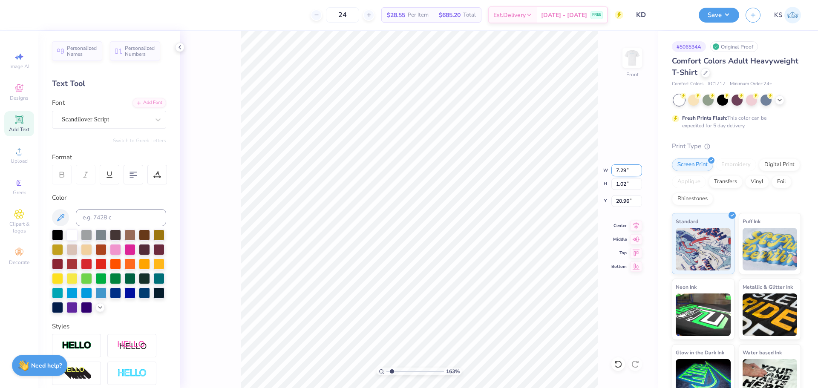
paste input "12.00"
type input "12.00"
type input "1.68"
click at [626, 204] on input "20.63" at bounding box center [626, 201] width 31 height 12
paste input "16.99"
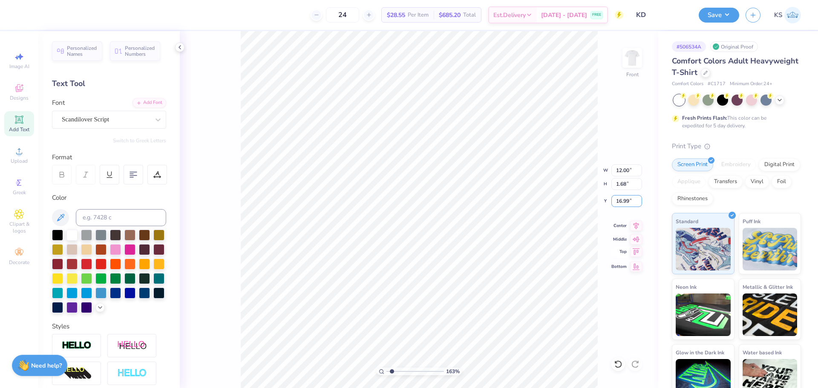
type input "16.99"
click at [636, 222] on icon at bounding box center [636, 224] width 6 height 7
type input "1.69"
type input "1.68"
type input "21.65"
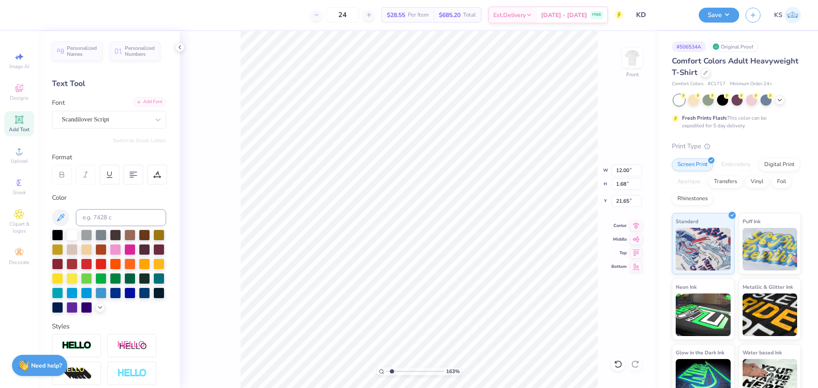
click at [140, 102] on div "Add Font" at bounding box center [149, 102] width 34 height 10
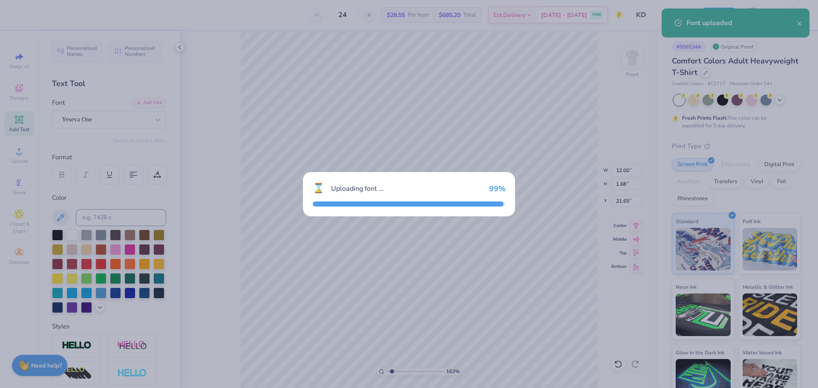
type input "9.85"
type input "1.70"
type input "21.64"
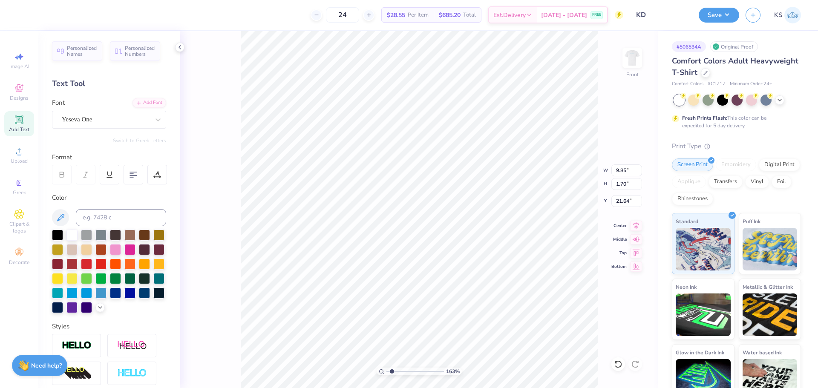
scroll to position [7, 2]
type textarea "EST. 1897"
type input "8.24"
type input "1.38"
type input "21.80"
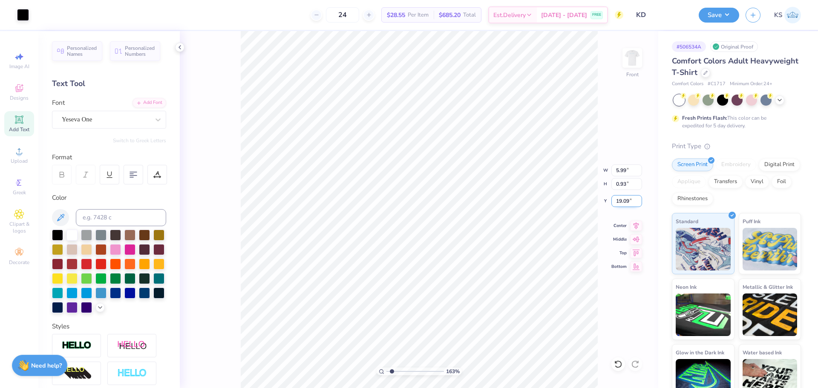
click at [624, 198] on input "19.09" at bounding box center [626, 201] width 31 height 12
click at [629, 171] on input "5.99" at bounding box center [626, 170] width 31 height 12
type input "8.24"
type input "1.38"
type input "21.80"
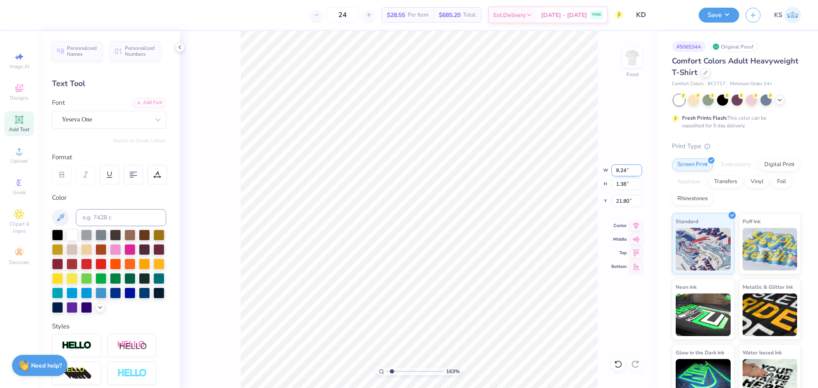
click at [620, 170] on input "8.24" at bounding box center [626, 170] width 31 height 12
paste input "5.99"
type input "5.99"
type input "1.00"
type input "21.99"
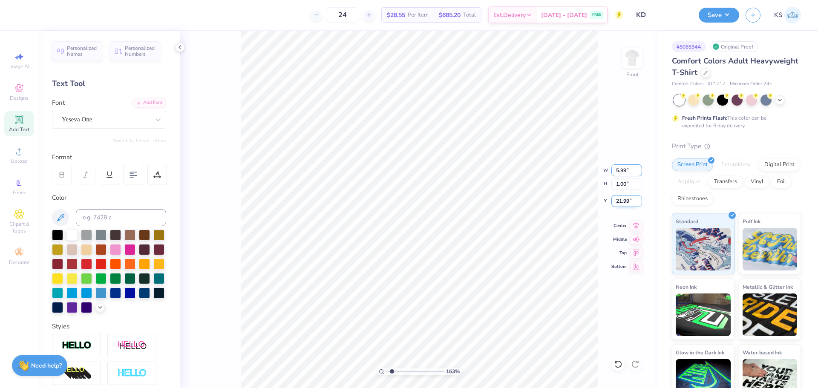
type input "5.99"
click at [619, 204] on input "21.99" at bounding box center [626, 201] width 31 height 12
click at [627, 198] on input "21.99" at bounding box center [626, 201] width 31 height 12
paste input "19.0"
type input "19.09"
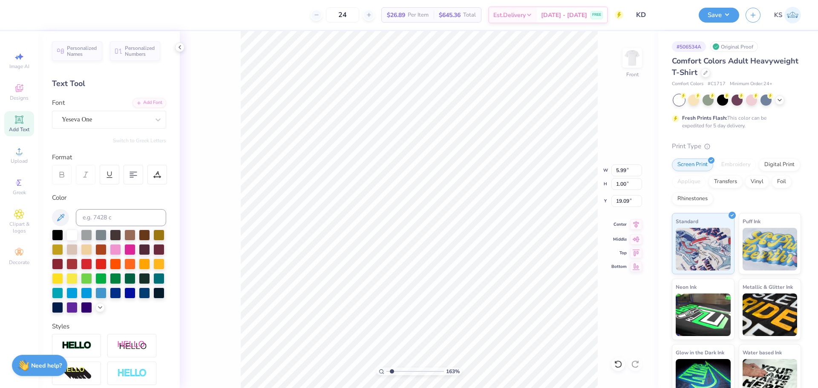
click at [636, 224] on icon at bounding box center [636, 224] width 6 height 7
type input "1"
click at [386, 374] on input "range" at bounding box center [415, 372] width 58 height 8
click at [628, 169] on input "12.00" at bounding box center [626, 170] width 31 height 12
type input "10.00"
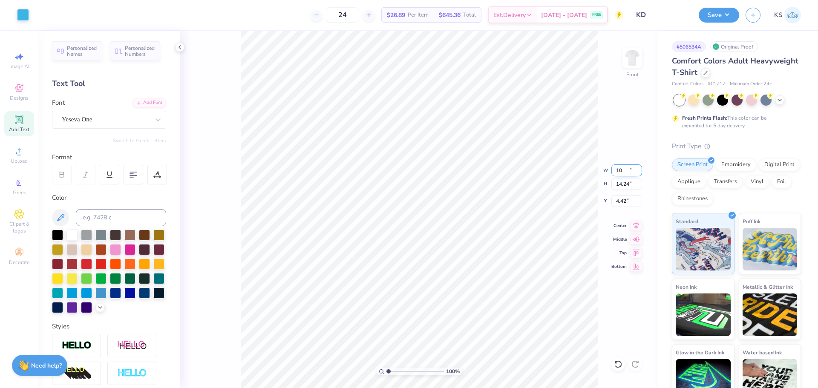
type input "14.24"
click at [620, 201] on input "4.42" at bounding box center [626, 201] width 31 height 12
type input "3.00"
drag, startPoint x: 394, startPoint y: 371, endPoint x: 414, endPoint y: 371, distance: 20.9
click at [414, 371] on input "range" at bounding box center [415, 372] width 58 height 8
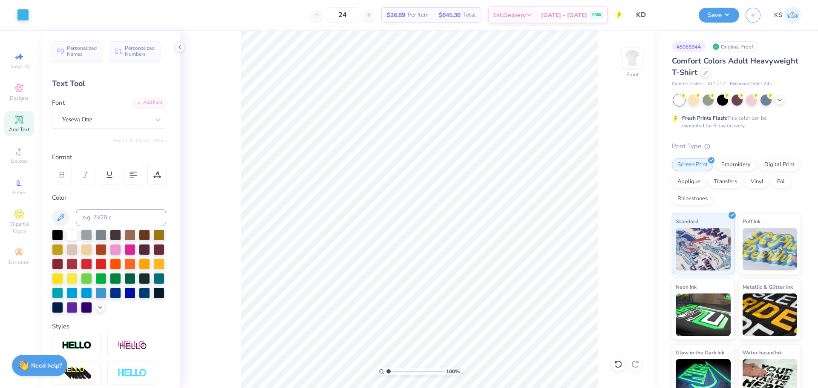
drag, startPoint x: 409, startPoint y: 372, endPoint x: 371, endPoint y: 374, distance: 38.4
click at [386, 374] on input "range" at bounding box center [415, 372] width 58 height 8
drag, startPoint x: 391, startPoint y: 370, endPoint x: 403, endPoint y: 368, distance: 12.1
click at [403, 370] on input "range" at bounding box center [415, 372] width 58 height 8
drag, startPoint x: 394, startPoint y: 371, endPoint x: 291, endPoint y: 338, distance: 109.1
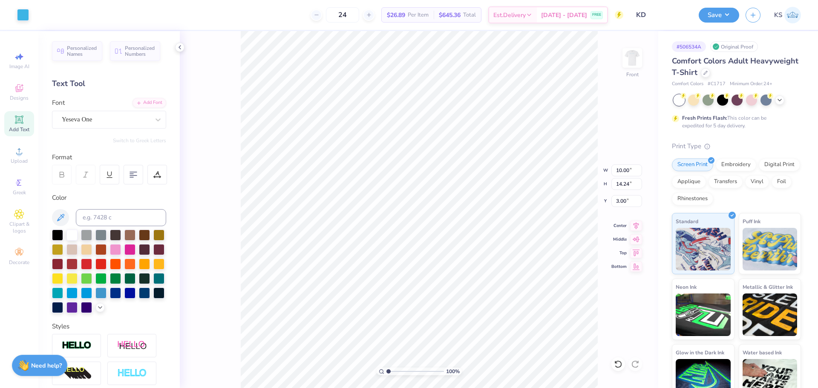
type input "1"
click at [386, 368] on input "range" at bounding box center [415, 372] width 58 height 8
click at [631, 72] on img at bounding box center [632, 58] width 34 height 34
click at [631, 66] on img at bounding box center [632, 57] width 17 height 17
click at [154, 175] on icon at bounding box center [157, 175] width 8 height 8
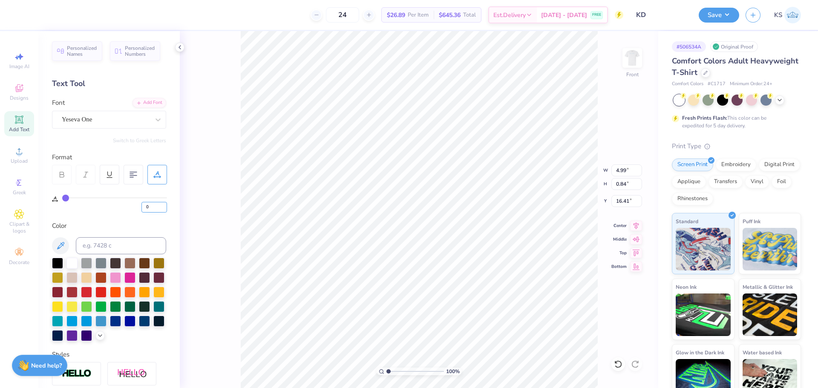
click at [155, 207] on input "0" at bounding box center [154, 207] width 26 height 11
type input "10"
click at [616, 367] on icon at bounding box center [618, 364] width 9 height 9
type input "4.99"
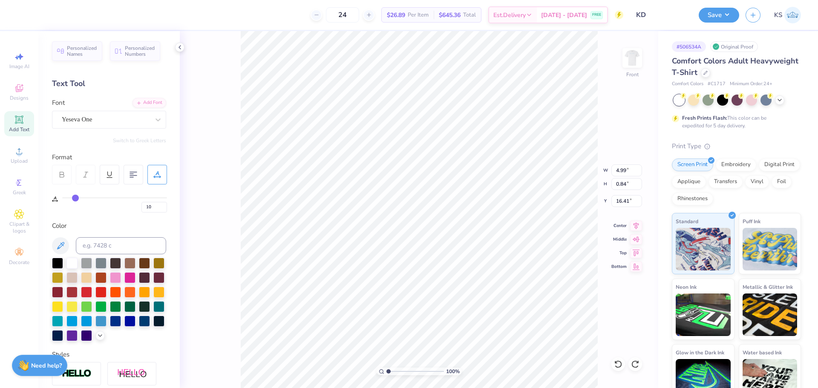
type input "0"
click at [633, 363] on icon at bounding box center [635, 364] width 9 height 9
type input "5.91"
type input "10"
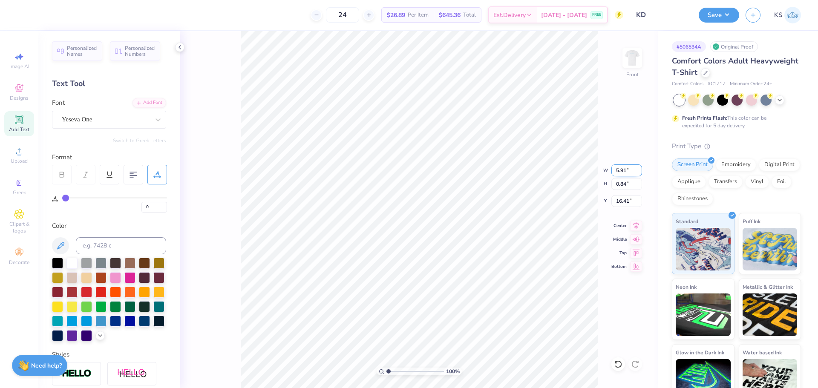
type input "10"
click at [621, 171] on input "5.91" at bounding box center [626, 170] width 31 height 12
type input "5.00"
type input "0.71"
type input "16.47"
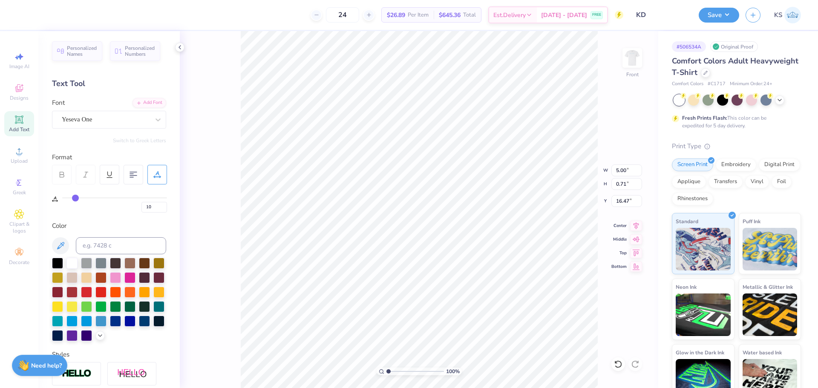
click at [603, 228] on div "100 % Front W 5.00 5.00 " H 0.71 0.71 " Y 16.47 16.47 " Center Middle Top Bottom" at bounding box center [419, 209] width 478 height 357
click at [620, 365] on icon at bounding box center [618, 364] width 9 height 9
click at [152, 203] on input "10" at bounding box center [154, 207] width 26 height 11
type input "5"
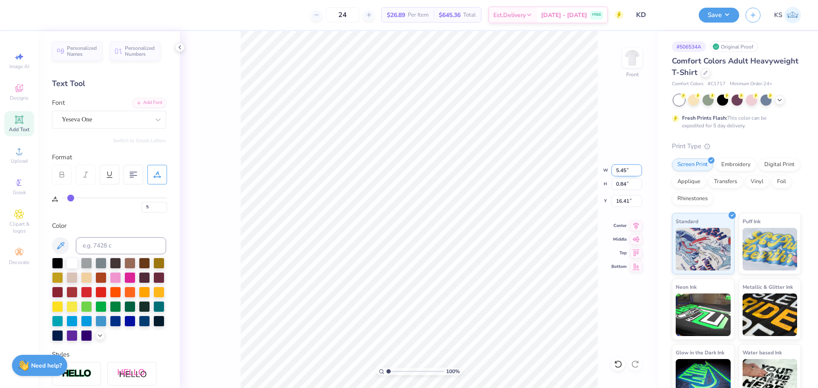
click at [622, 169] on input "5.45" at bounding box center [626, 170] width 31 height 12
paste input "210.4103"
type input "5.00"
type input "0.77"
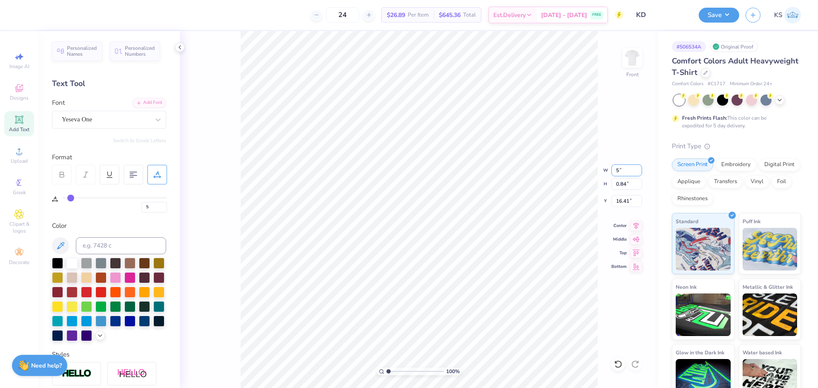
type input "16.44"
click at [710, 10] on button "Save" at bounding box center [719, 13] width 40 height 15
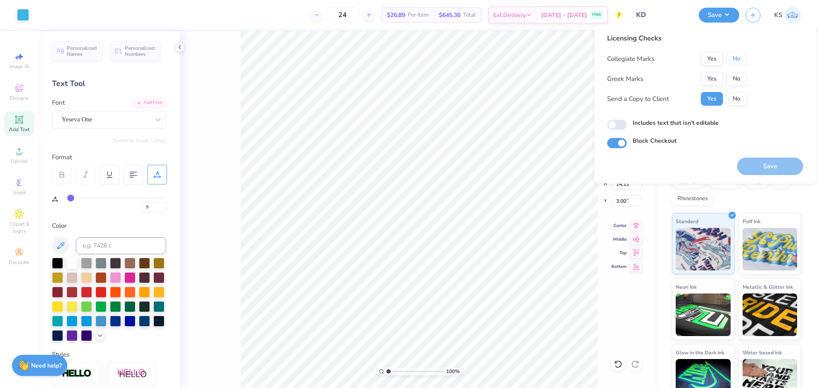
drag, startPoint x: 734, startPoint y: 60, endPoint x: 723, endPoint y: 66, distance: 11.8
click at [731, 60] on button "No" at bounding box center [736, 59] width 20 height 14
click at [710, 79] on button "Yes" at bounding box center [712, 79] width 22 height 14
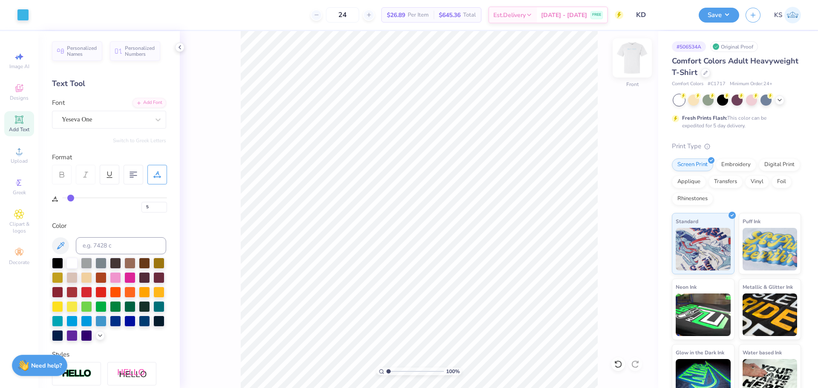
click at [636, 61] on img at bounding box center [632, 58] width 34 height 34
type input "0"
click at [630, 66] on img at bounding box center [632, 58] width 34 height 34
click at [701, 19] on button "Save" at bounding box center [719, 13] width 40 height 15
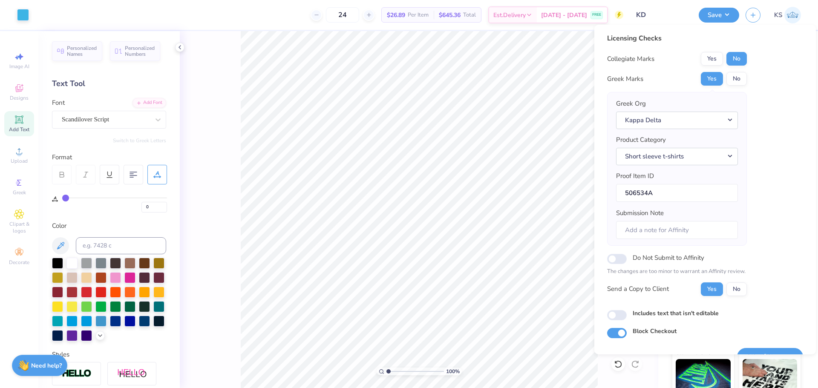
scroll to position [19, 0]
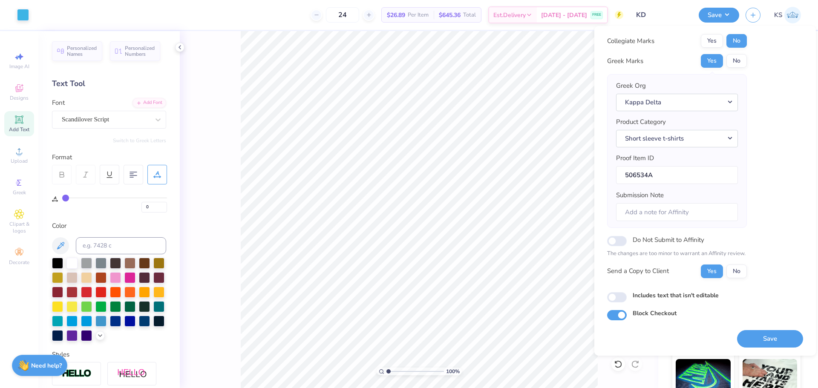
click at [757, 335] on button "Save" at bounding box center [770, 338] width 66 height 17
